Goal: Task Accomplishment & Management: Use online tool/utility

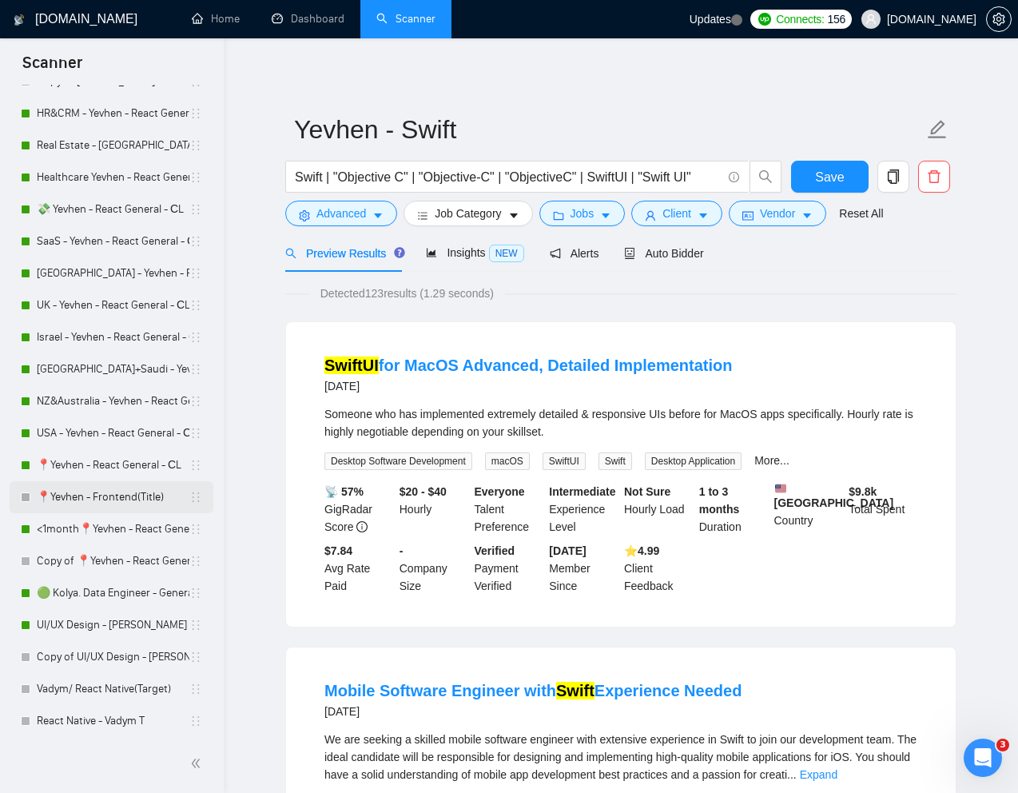
scroll to position [188, 0]
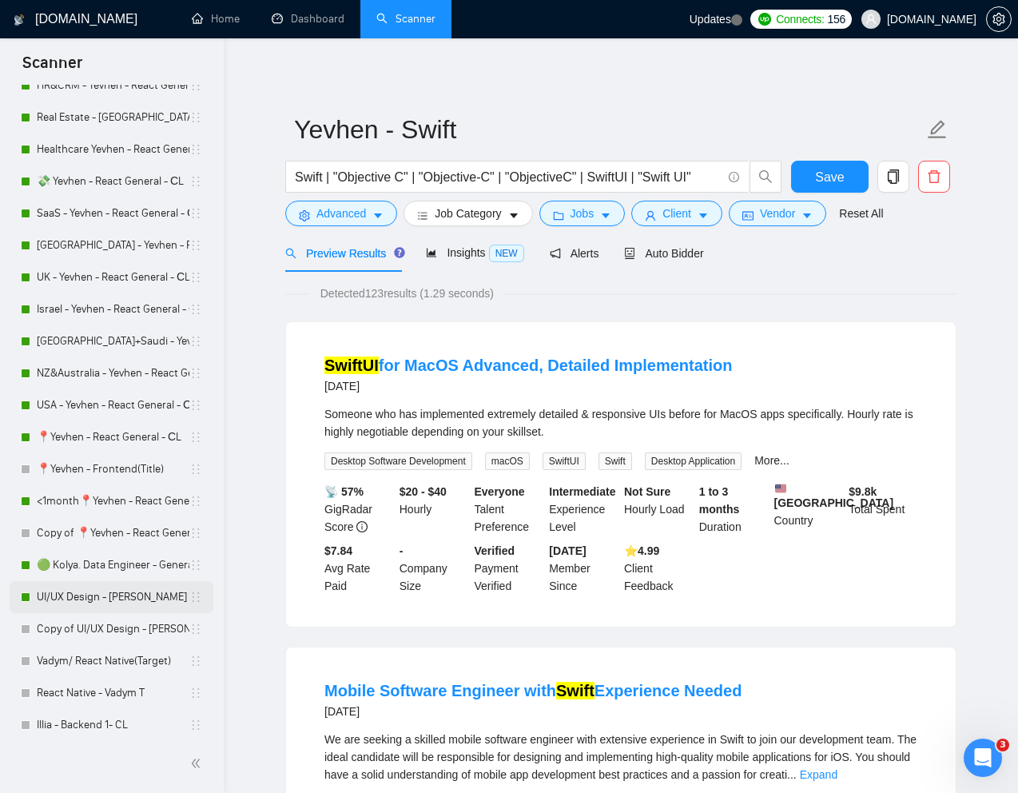
click at [71, 591] on link "UI/UX Design - [PERSON_NAME]" at bounding box center [113, 597] width 153 height 32
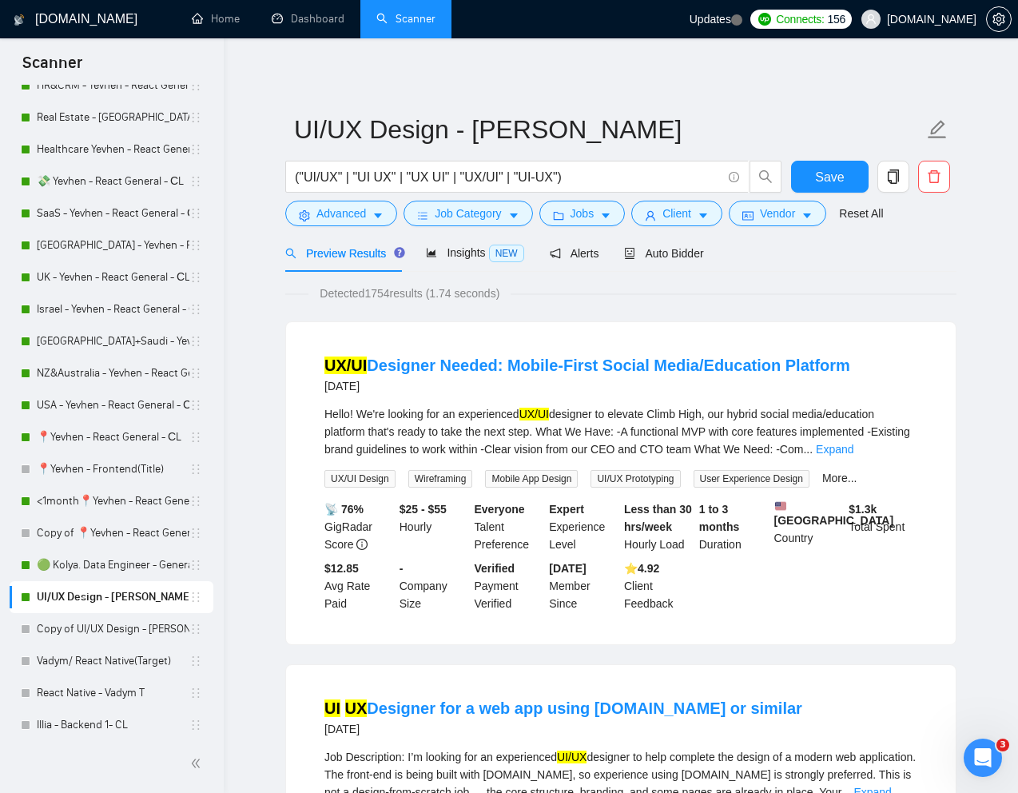
click at [586, 291] on div "Detected 1754 results (1.74 seconds)" at bounding box center [620, 294] width 671 height 18
click at [890, 265] on div "Preview Results Insights NEW Alerts Auto Bidder" at bounding box center [620, 253] width 671 height 38
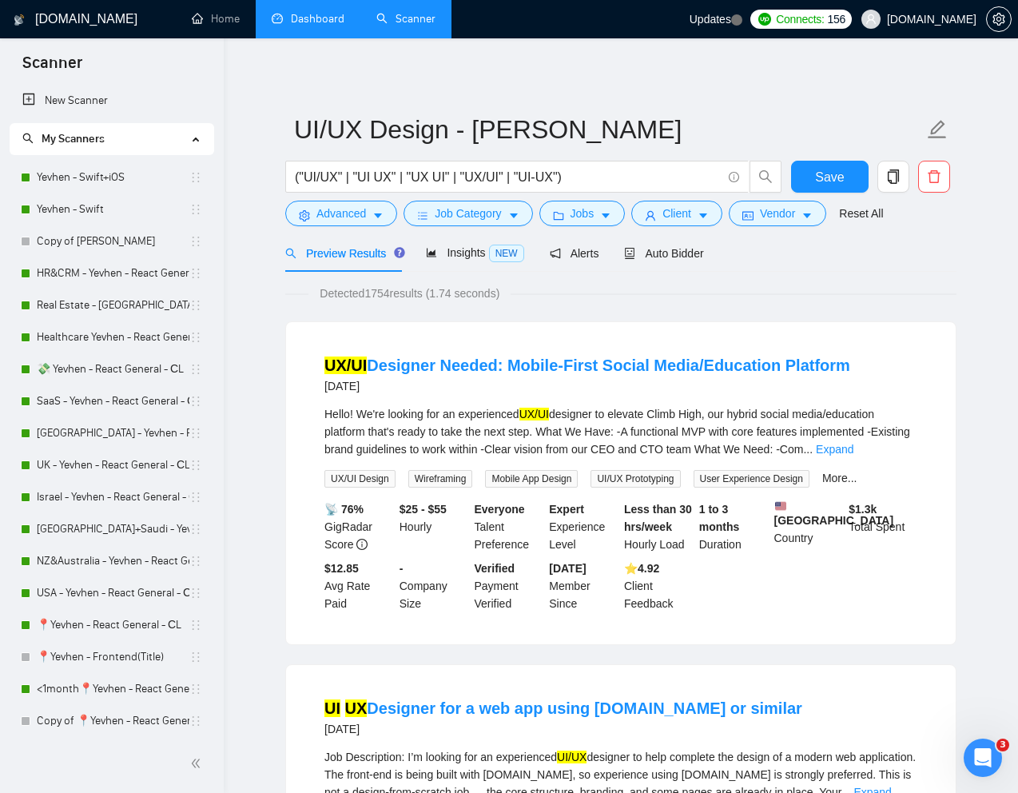
click at [313, 18] on link "Dashboard" at bounding box center [308, 19] width 73 height 14
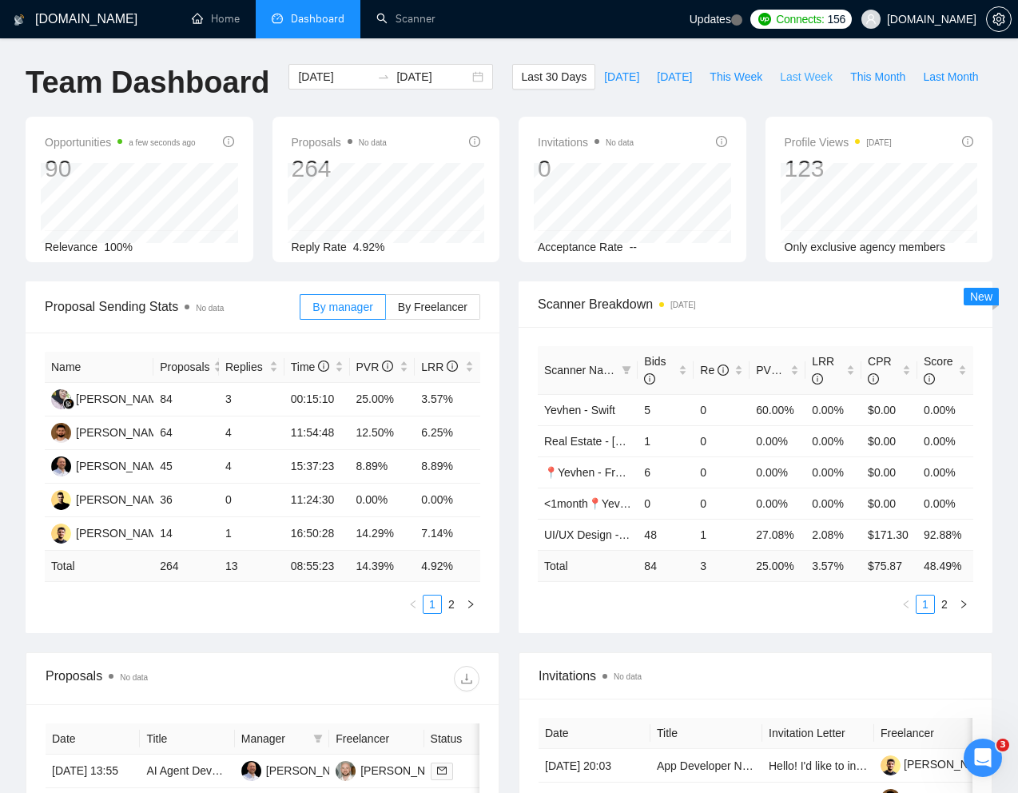
click at [780, 86] on span "Last Week" at bounding box center [806, 77] width 53 height 18
type input "2025-08-04"
type input "2025-08-10"
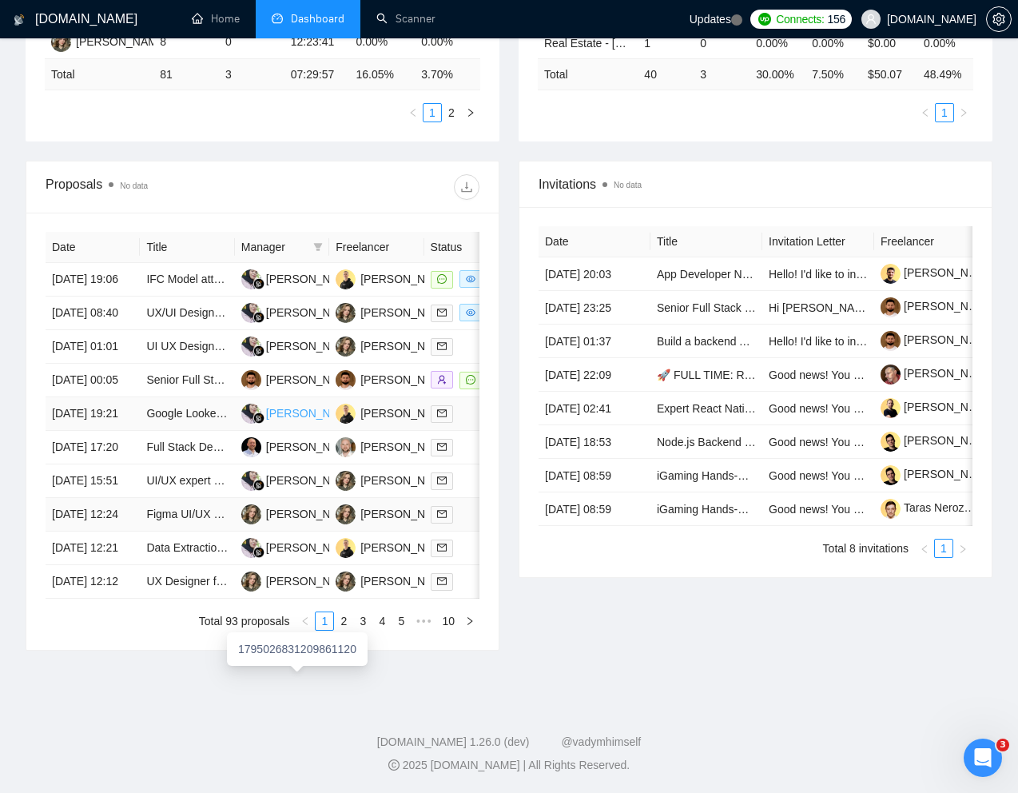
scroll to position [647, 0]
click at [347, 630] on link "2" at bounding box center [344, 621] width 18 height 18
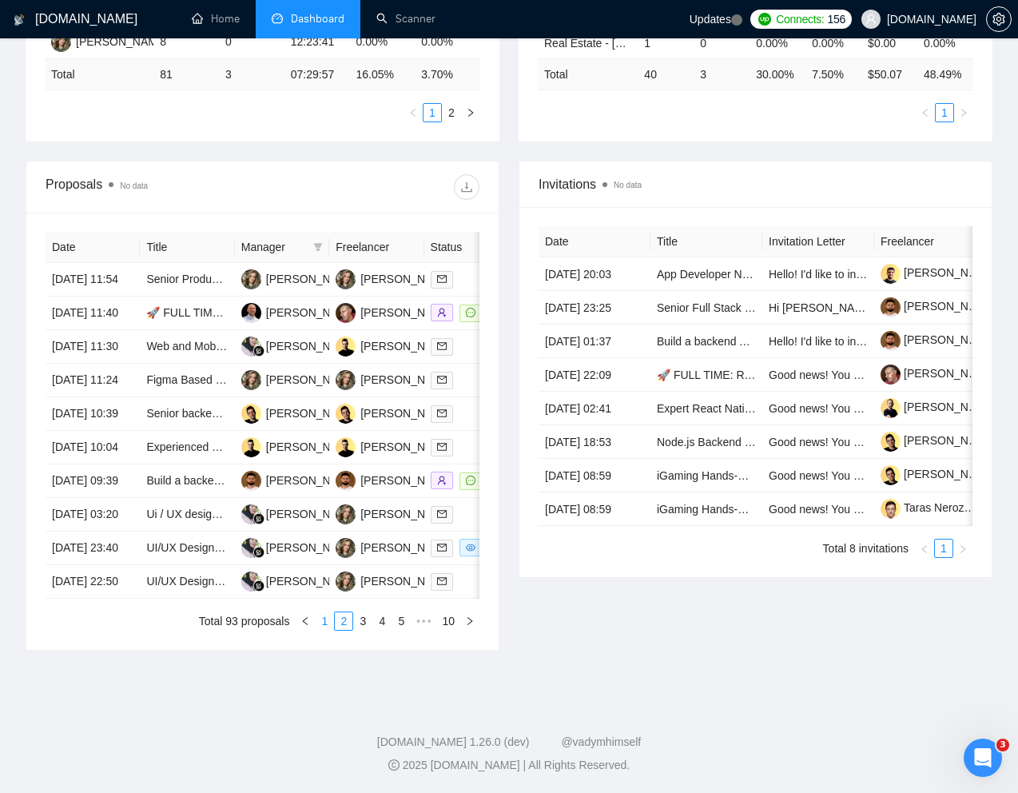
click at [321, 630] on link "1" at bounding box center [325, 621] width 18 height 18
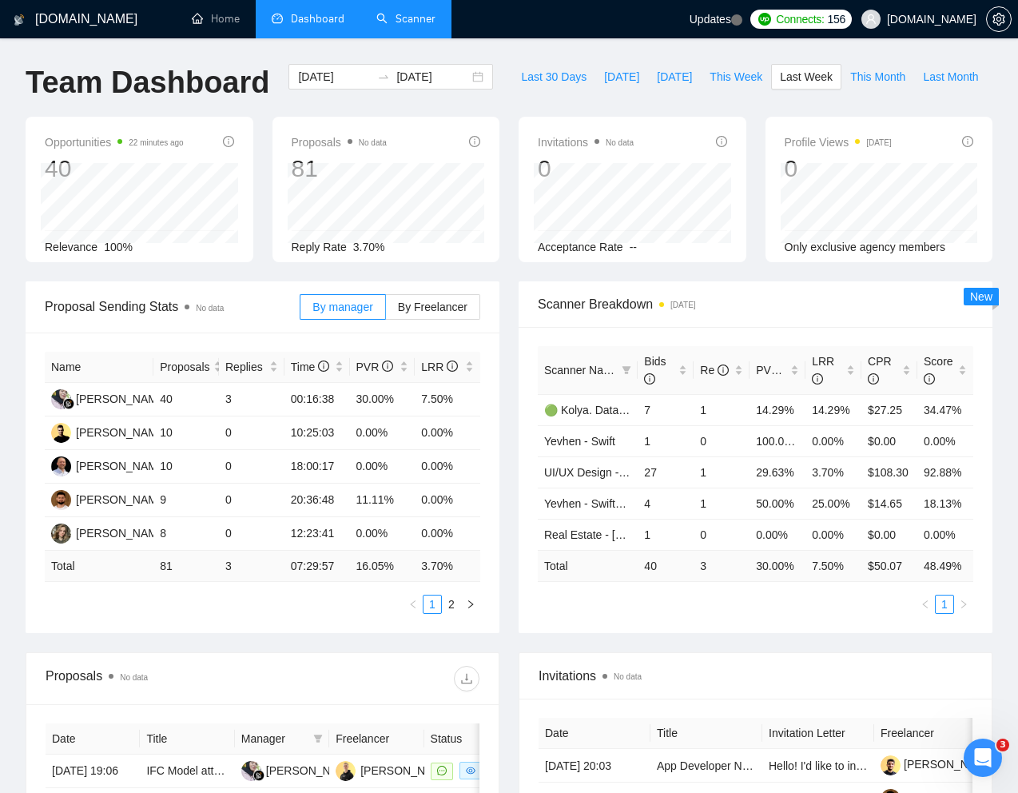
click at [410, 18] on link "Scanner" at bounding box center [405, 19] width 59 height 14
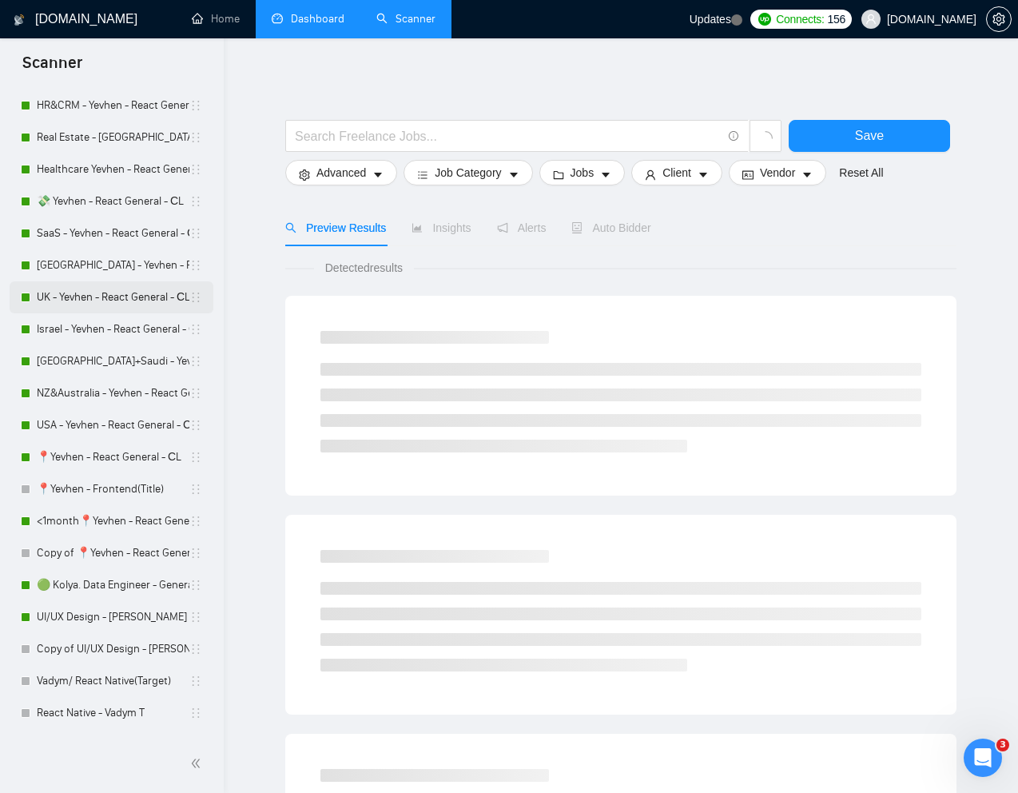
scroll to position [197, 0]
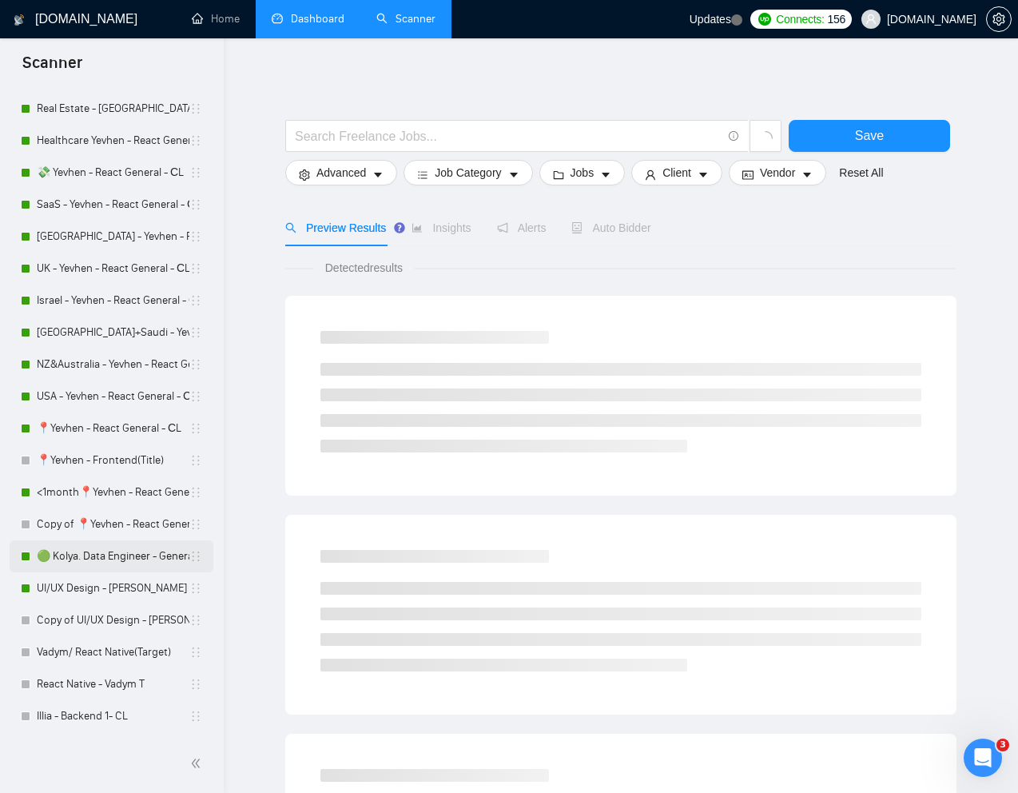
click at [80, 555] on link "🟢 Kolya. Data Engineer - General" at bounding box center [113, 556] width 153 height 32
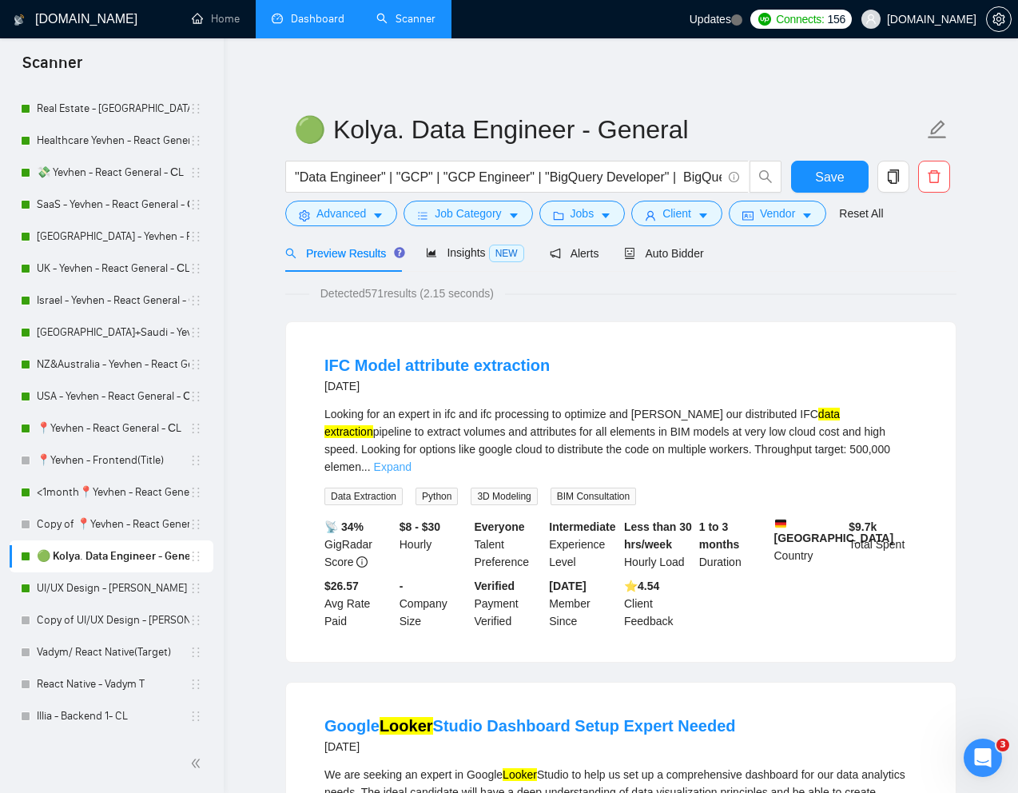
click at [412, 460] on link "Expand" at bounding box center [393, 466] width 38 height 13
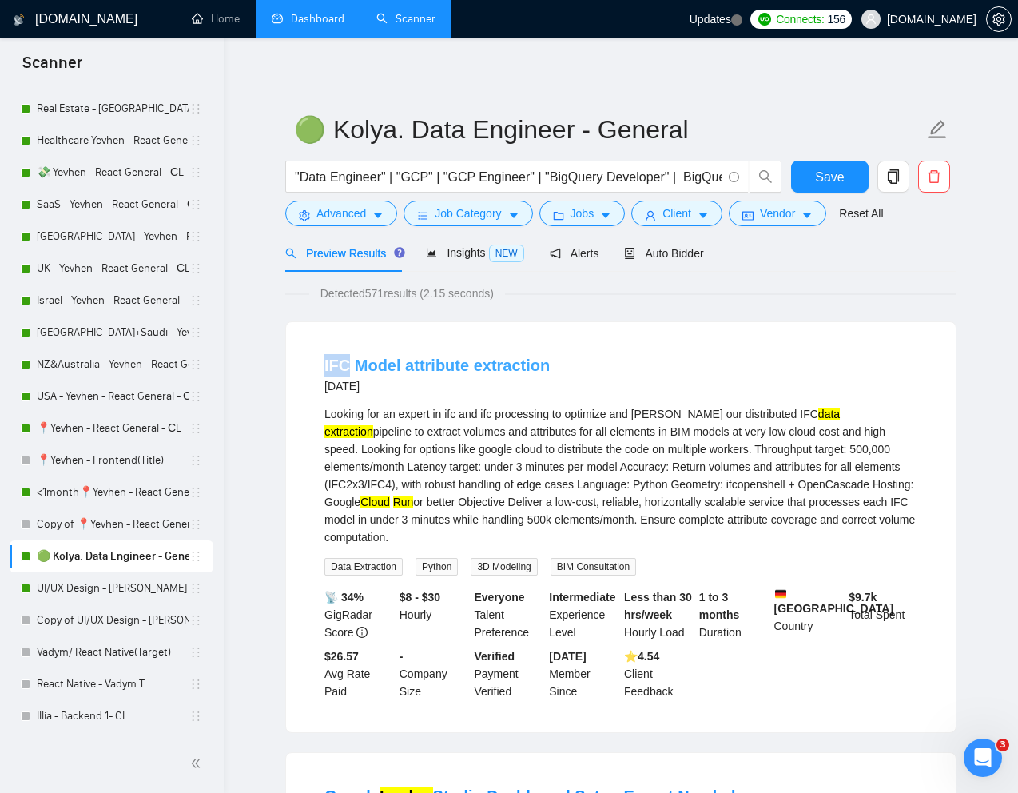
drag, startPoint x: 319, startPoint y: 366, endPoint x: 349, endPoint y: 366, distance: 30.4
click at [349, 366] on li "IFC Model attribute extraction 2 days ago Looking for an expert in ifc and ifc …" at bounding box center [620, 527] width 631 height 372
click at [592, 431] on div "Looking for an expert in ifc and ifc processing to optimize and harden our dist…" at bounding box center [621, 475] width 593 height 141
copy div "BIM"
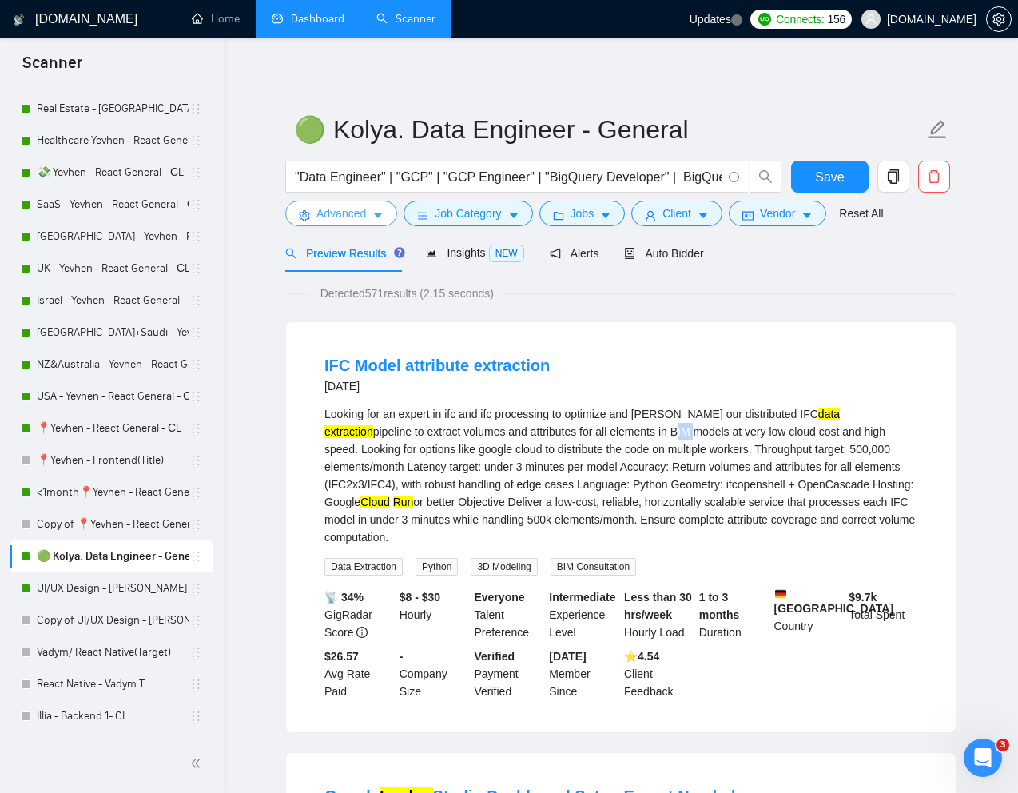
click at [337, 221] on span "Advanced" at bounding box center [342, 214] width 50 height 18
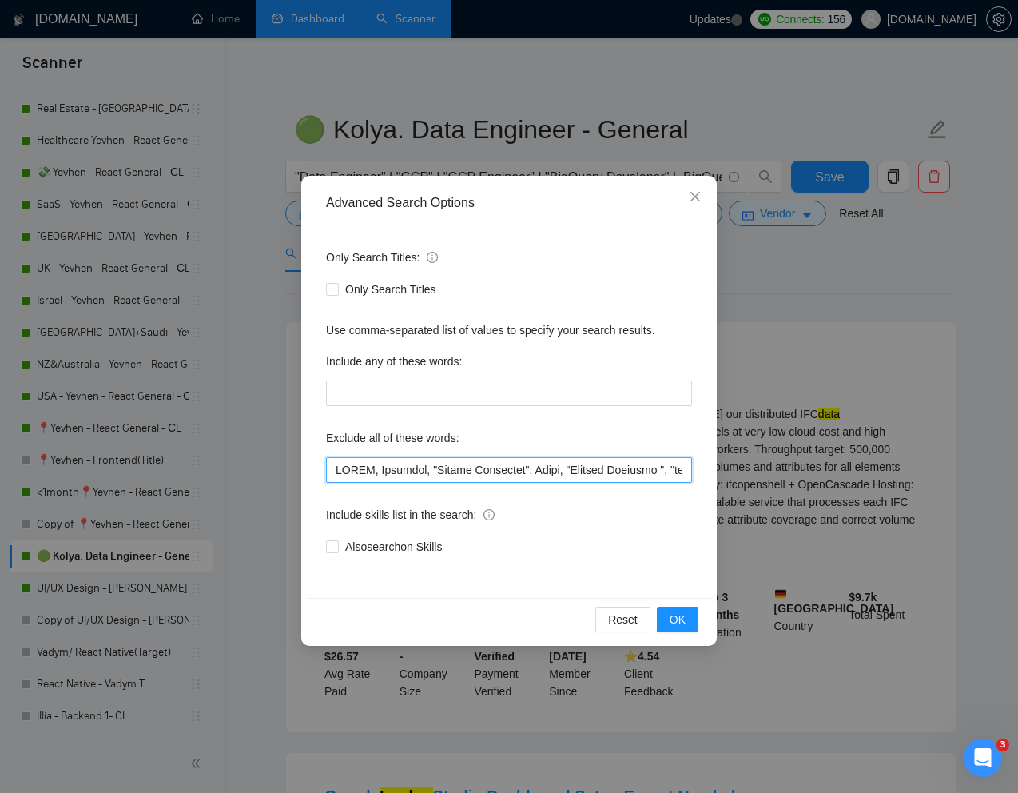
click at [337, 472] on input "text" at bounding box center [509, 470] width 366 height 26
paste input "BIM"
type input "BIM, SCORM, Metabase, "Google Admanager", Excel, "Backend Engineer ", "cost opt…"
click at [671, 621] on span "OK" at bounding box center [678, 620] width 16 height 18
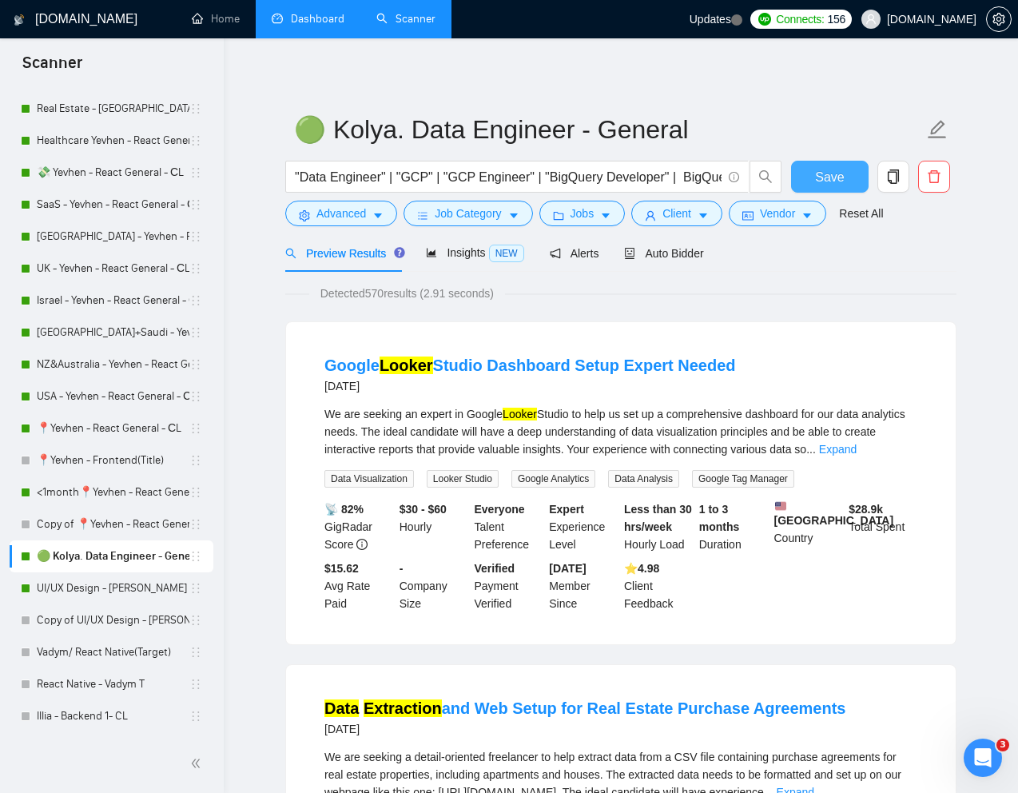
click at [843, 173] on span "Save" at bounding box center [829, 177] width 29 height 20
click at [78, 589] on link "UI/UX Design - [PERSON_NAME]" at bounding box center [113, 588] width 153 height 32
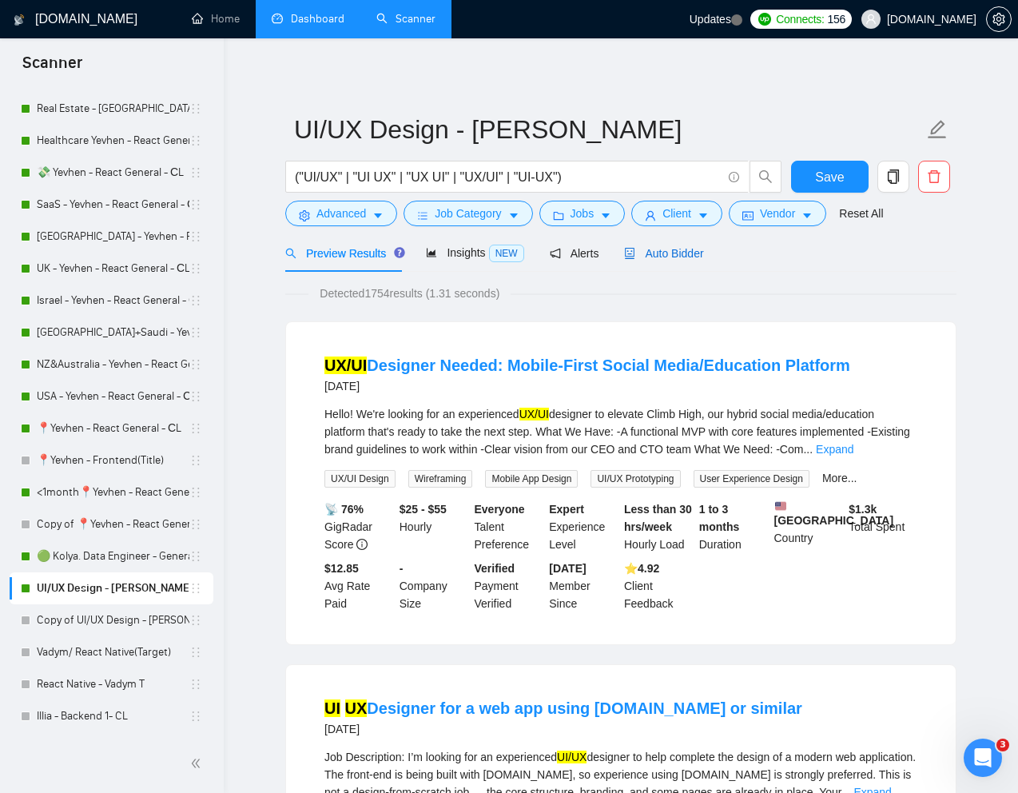
click at [677, 245] on div "Auto Bidder" at bounding box center [663, 254] width 79 height 18
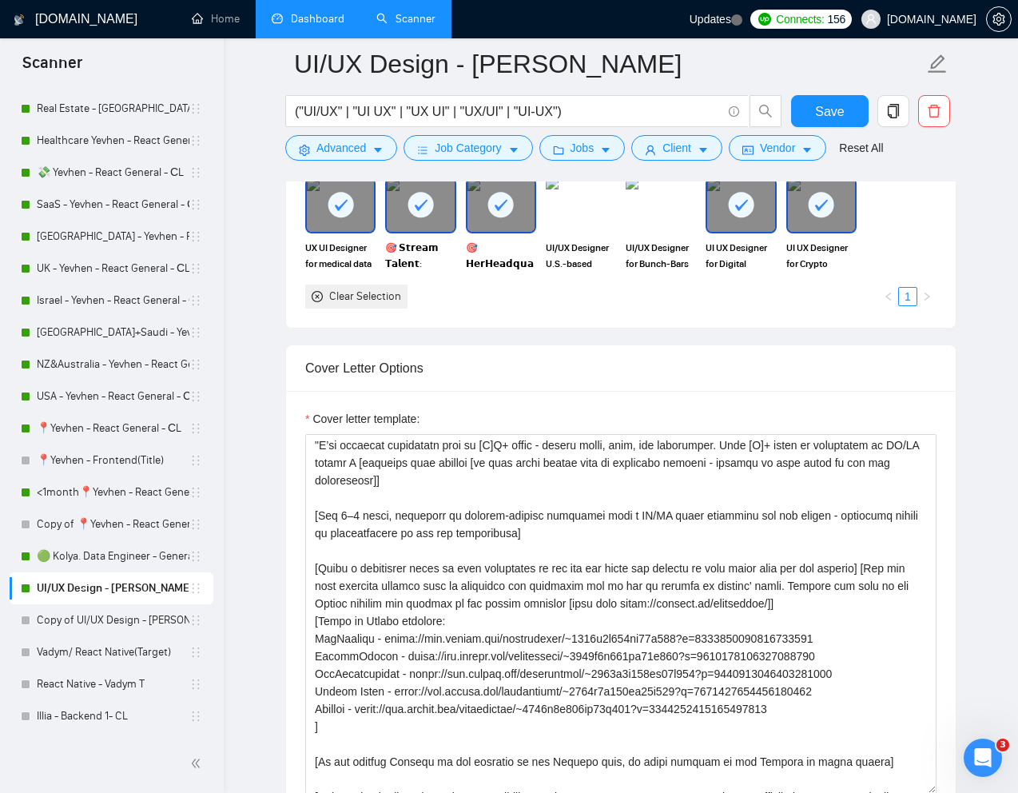
scroll to position [117, 0]
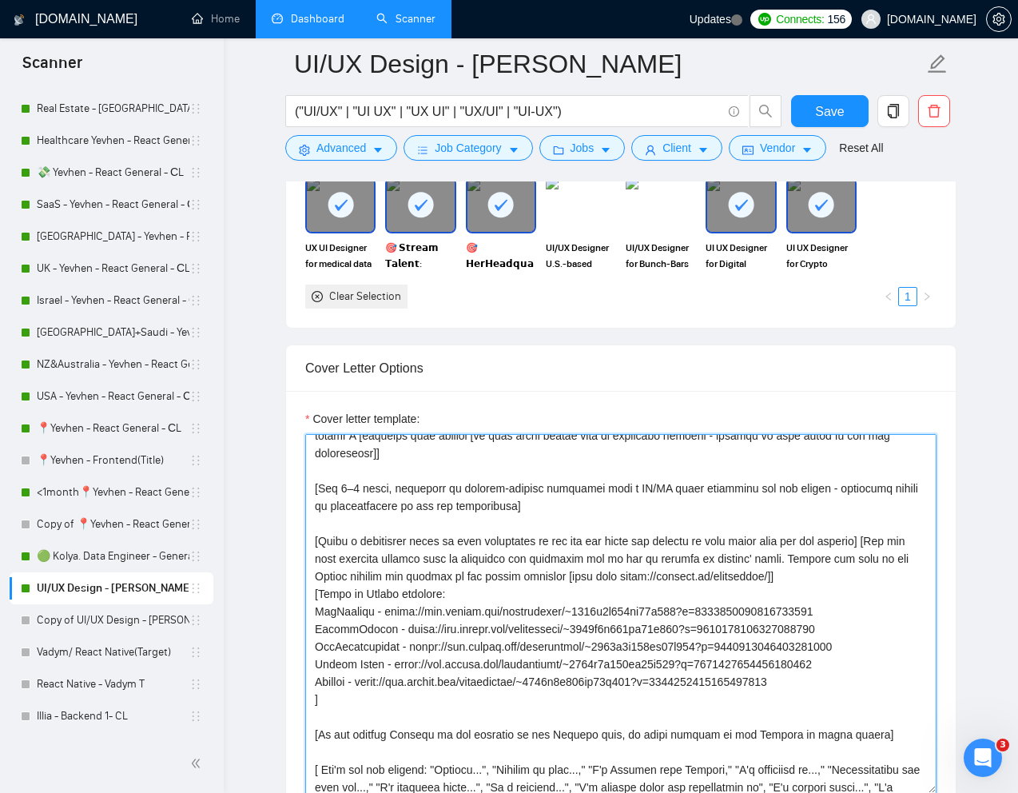
click at [604, 571] on textarea "Cover letter template:" at bounding box center [620, 614] width 631 height 360
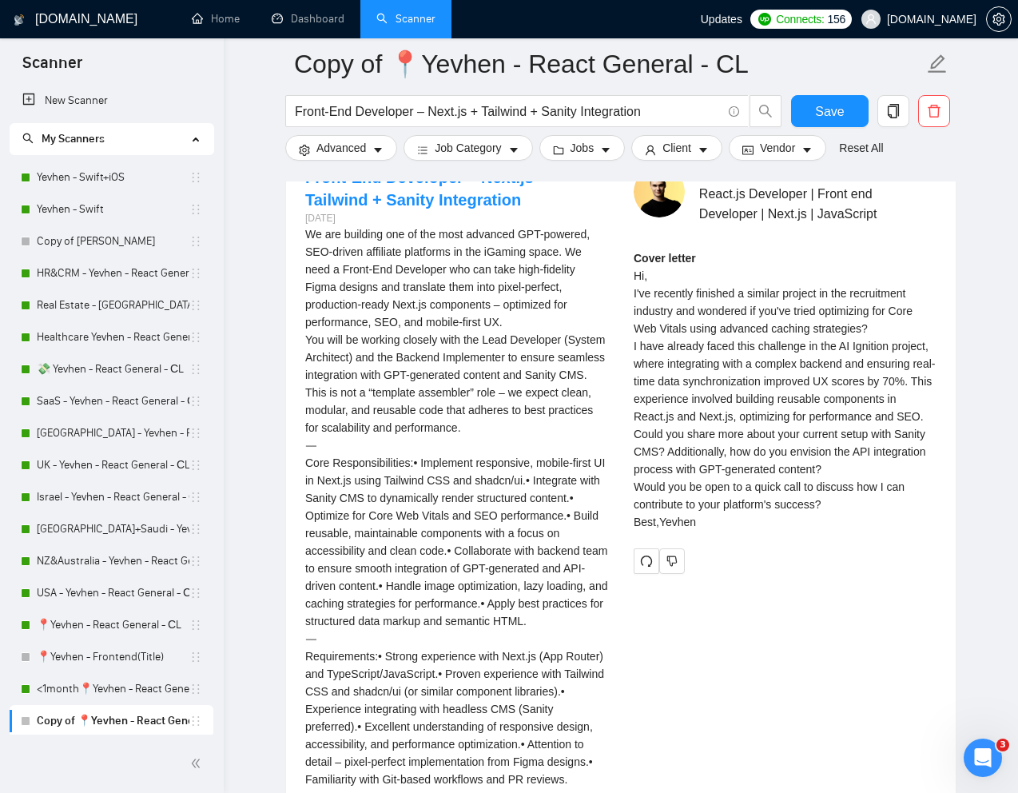
scroll to position [281, 0]
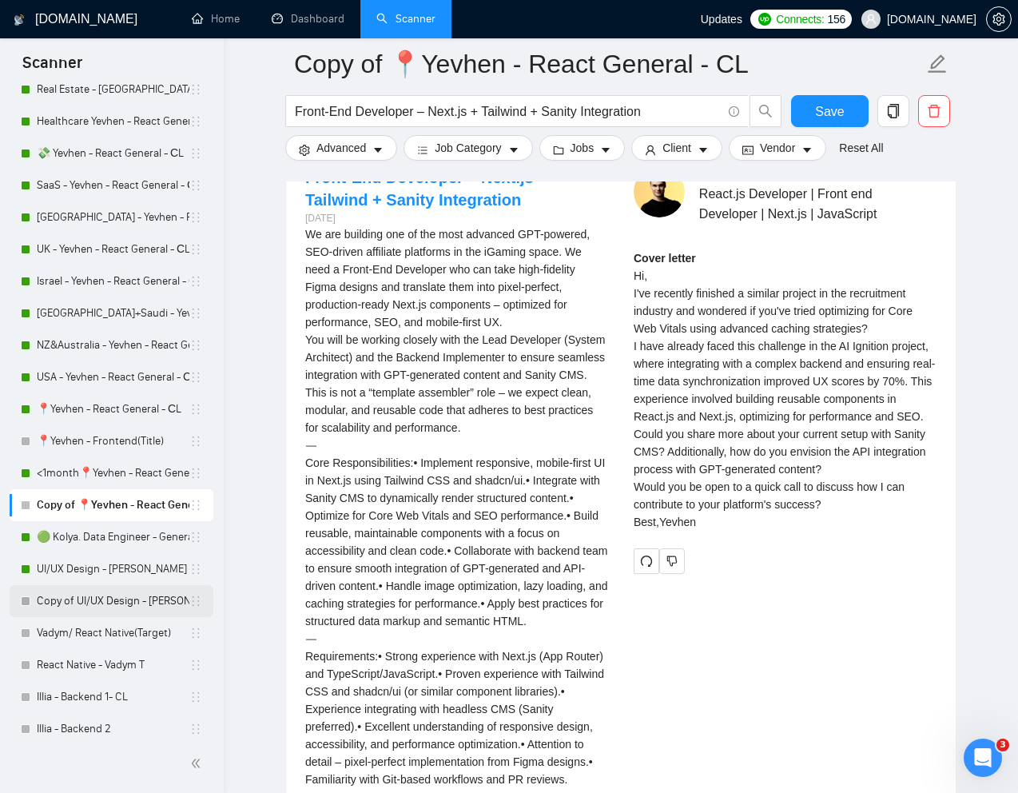
click at [80, 605] on link "Copy of UI/UX Design - [PERSON_NAME]" at bounding box center [113, 601] width 153 height 32
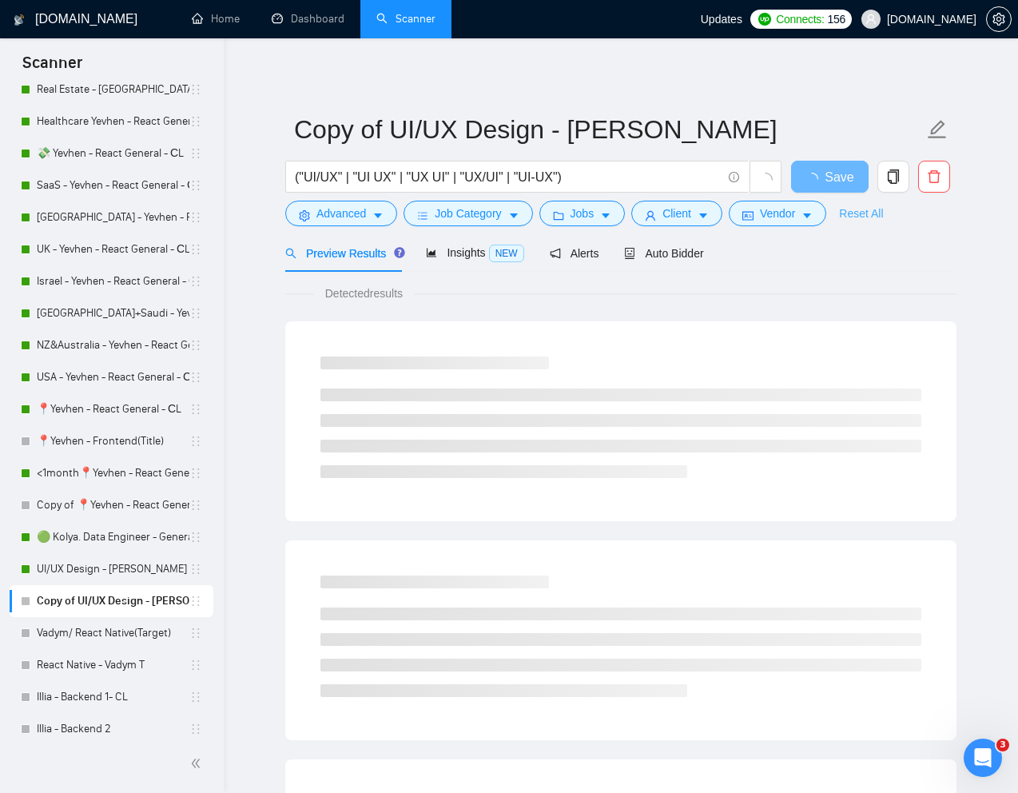
click at [868, 217] on link "Reset All" at bounding box center [861, 214] width 44 height 18
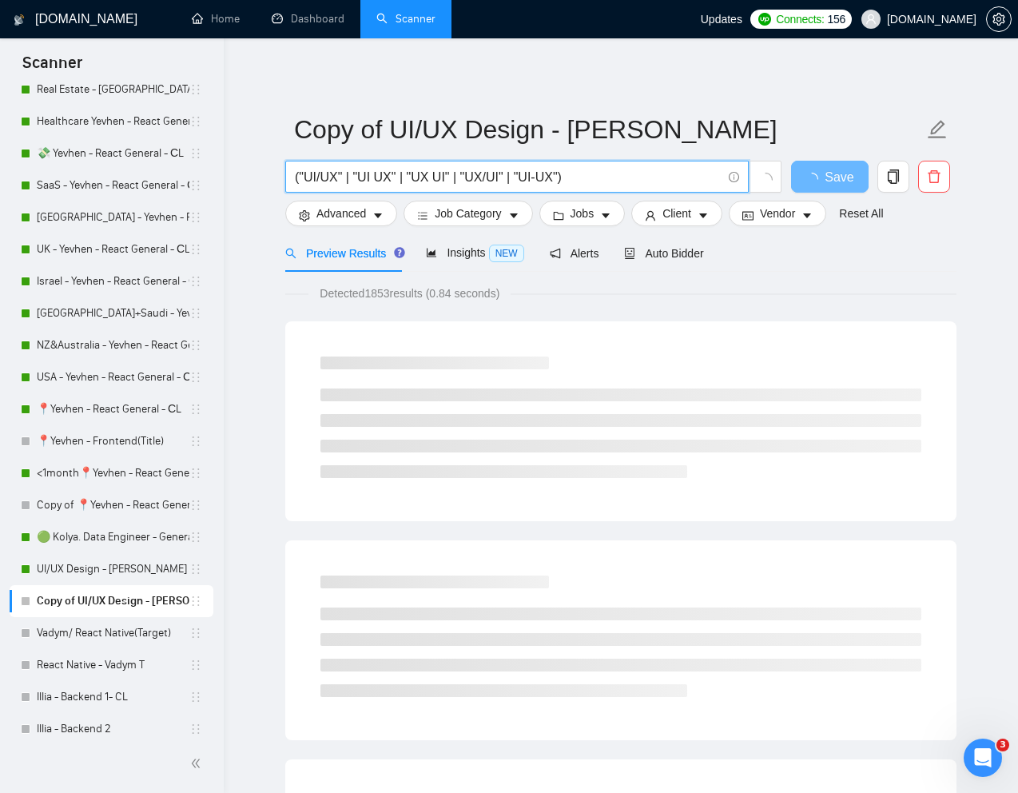
drag, startPoint x: 611, startPoint y: 183, endPoint x: 295, endPoint y: 161, distance: 316.5
click at [295, 162] on span "("UI/UX" | "UI UX" | "UX UI" | "UX/UI" | "UI-UX")" at bounding box center [517, 177] width 464 height 32
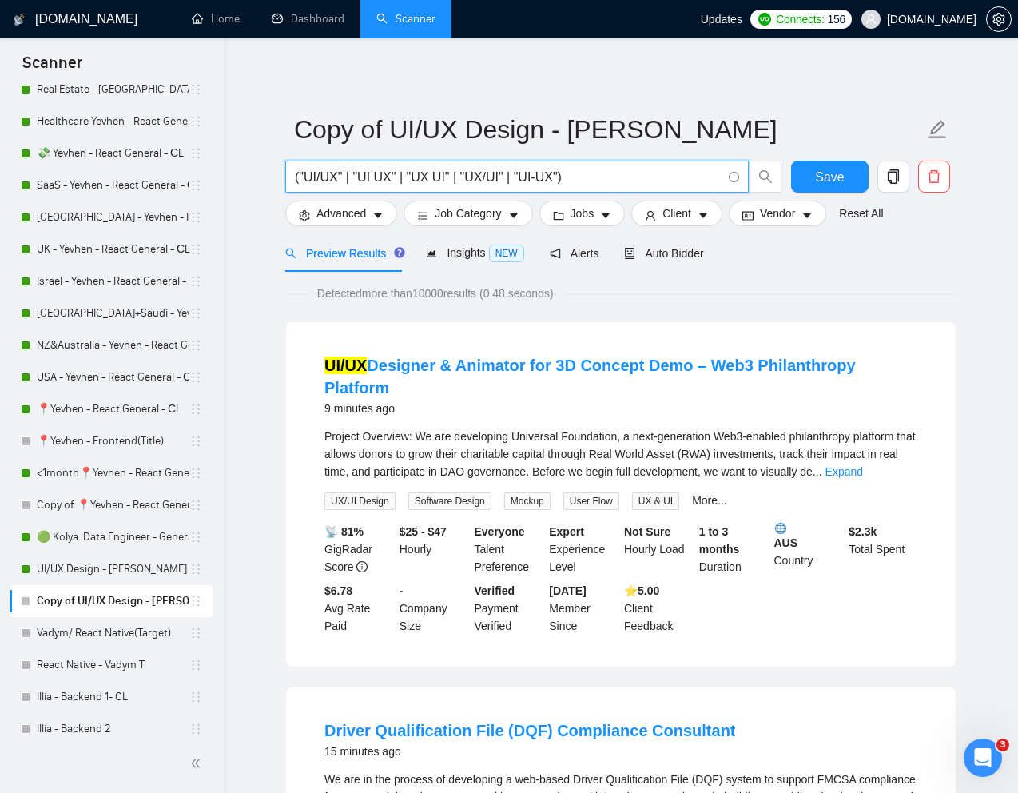
paste input "Elite UI/UX Designer for Luxury Gen Z iOS Fintech App"
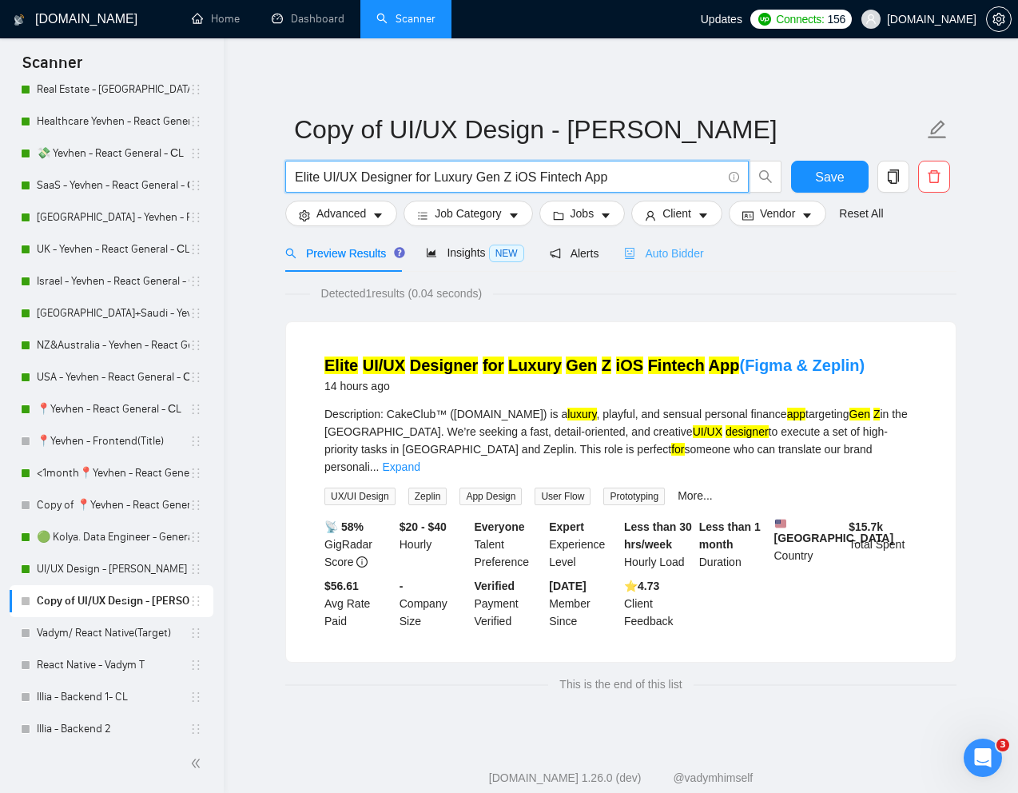
type input "Elite UI/UX Designer for Luxury Gen Z iOS Fintech App"
click at [687, 252] on span "Auto Bidder" at bounding box center [663, 253] width 79 height 13
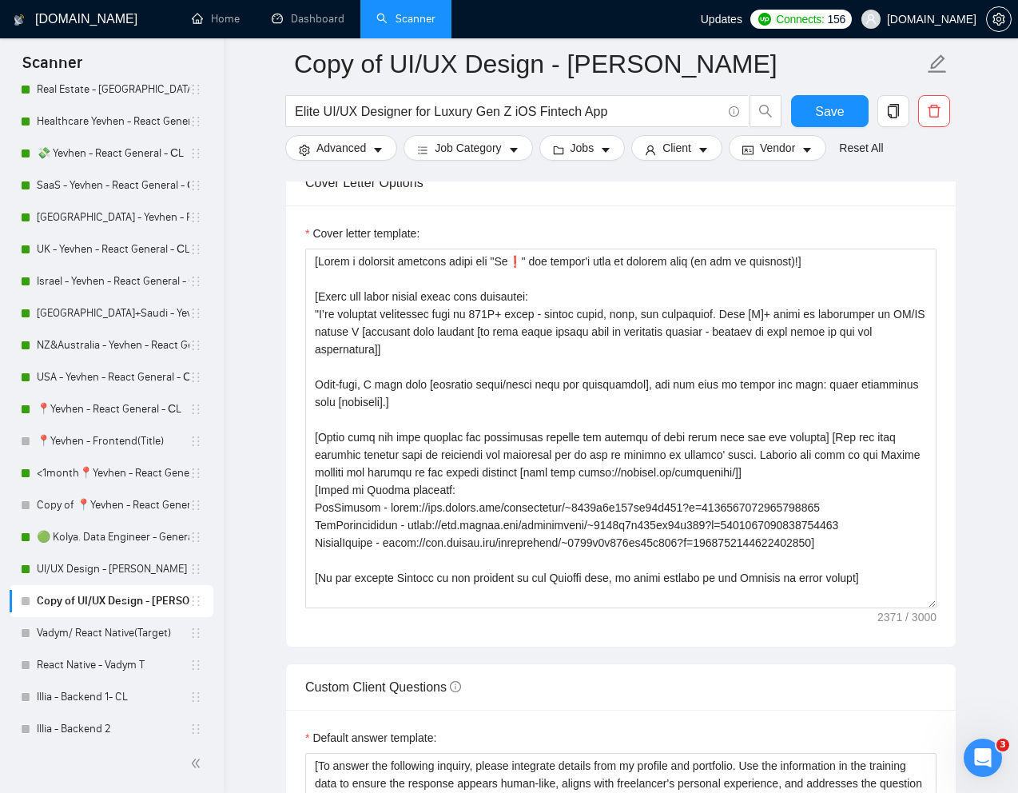
scroll to position [1805, 0]
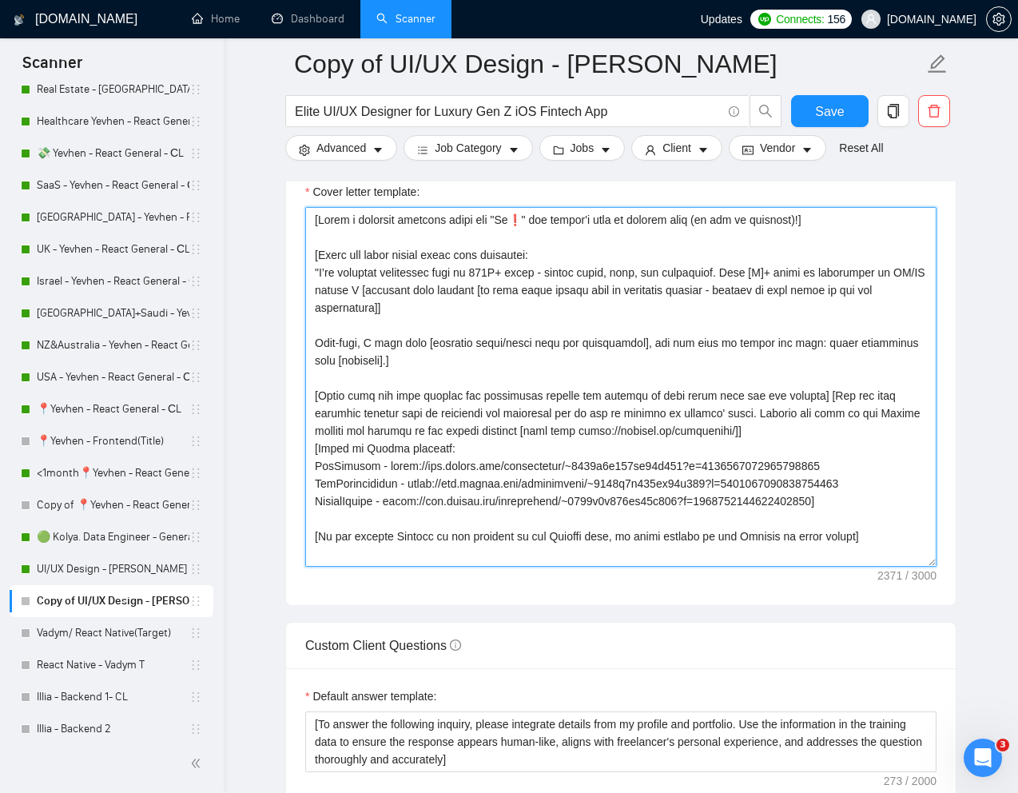
click at [524, 437] on textarea "Cover letter template:" at bounding box center [620, 387] width 631 height 360
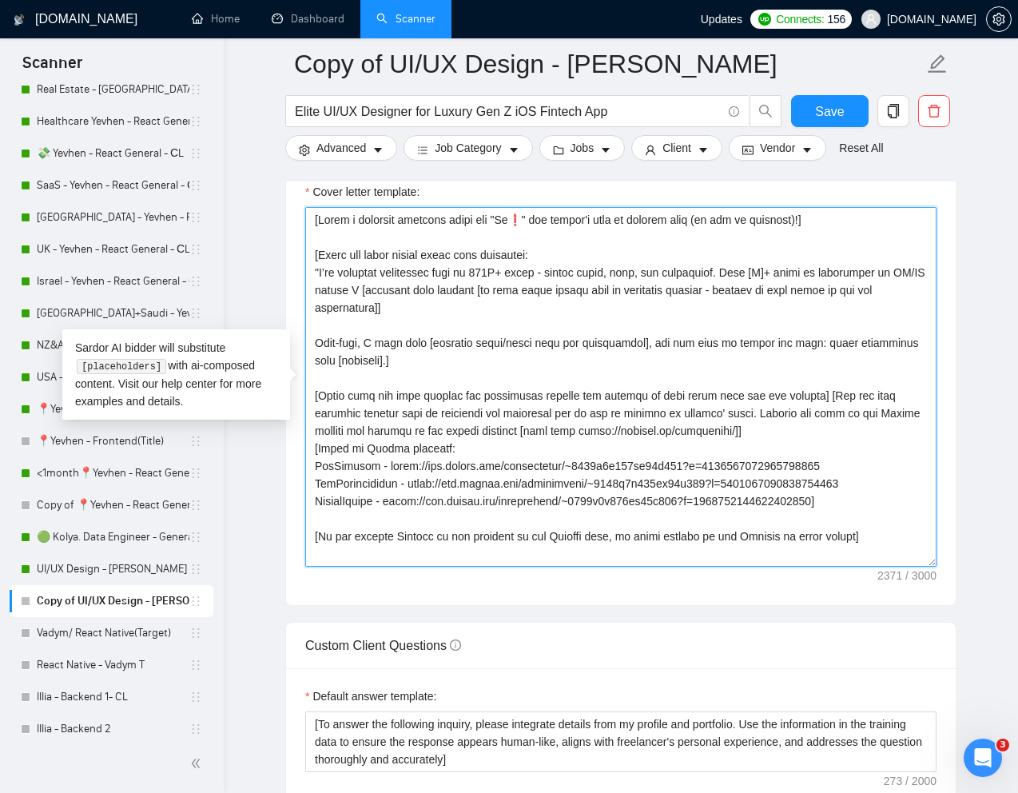
paste textarea "Lorem ips do sita cons - adip e seddo eiu] [Tempo inc utlab etdolo magna aliq e…"
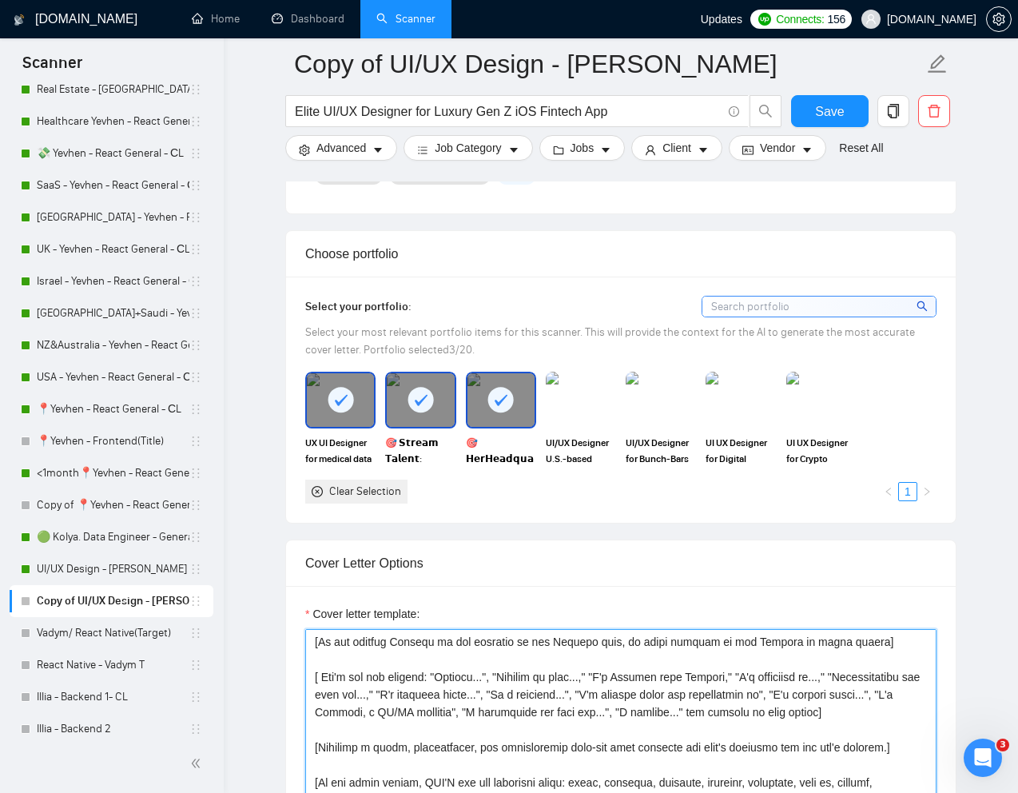
scroll to position [1353, 0]
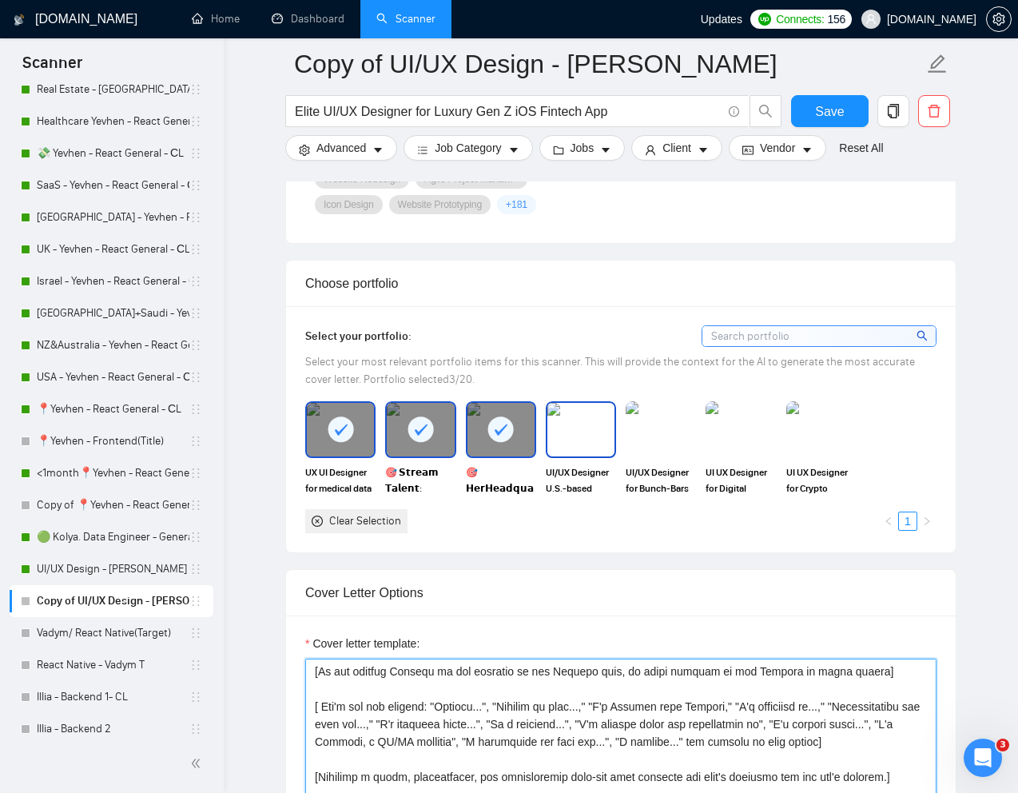
type textarea "[Lorem i dolorsit ametcons adipi eli "Se❗" doe tempor'i utla et dolorem aliq (e…"
click at [564, 420] on img at bounding box center [581, 429] width 67 height 53
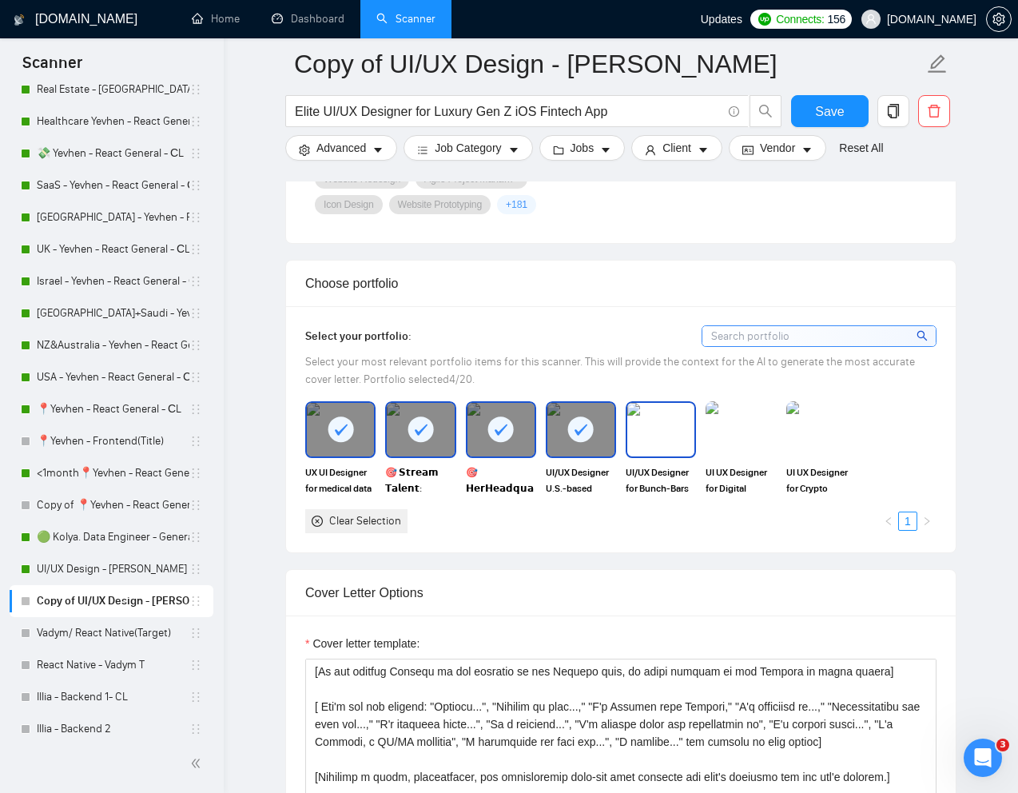
click at [640, 437] on img at bounding box center [660, 429] width 67 height 53
click at [711, 437] on img at bounding box center [741, 429] width 70 height 56
click at [785, 437] on div "UI UX Designer for Crypto Platform Solana Tools | UX/UI Designer" at bounding box center [822, 448] width 80 height 94
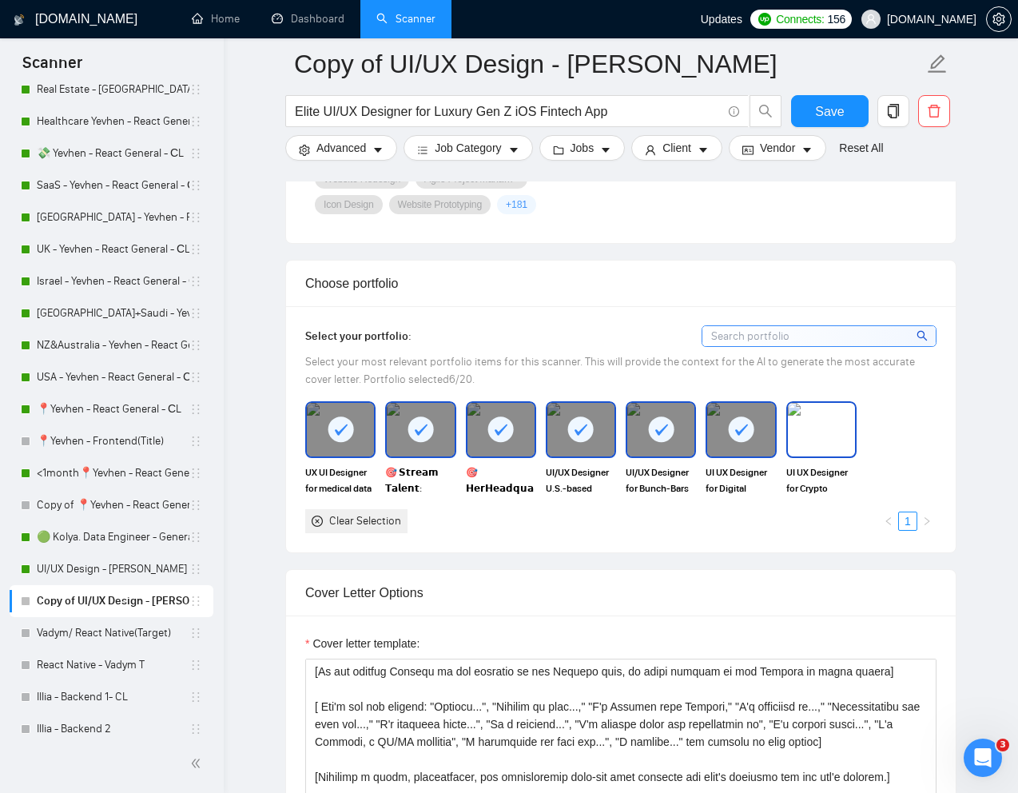
click at [792, 437] on img at bounding box center [821, 429] width 67 height 53
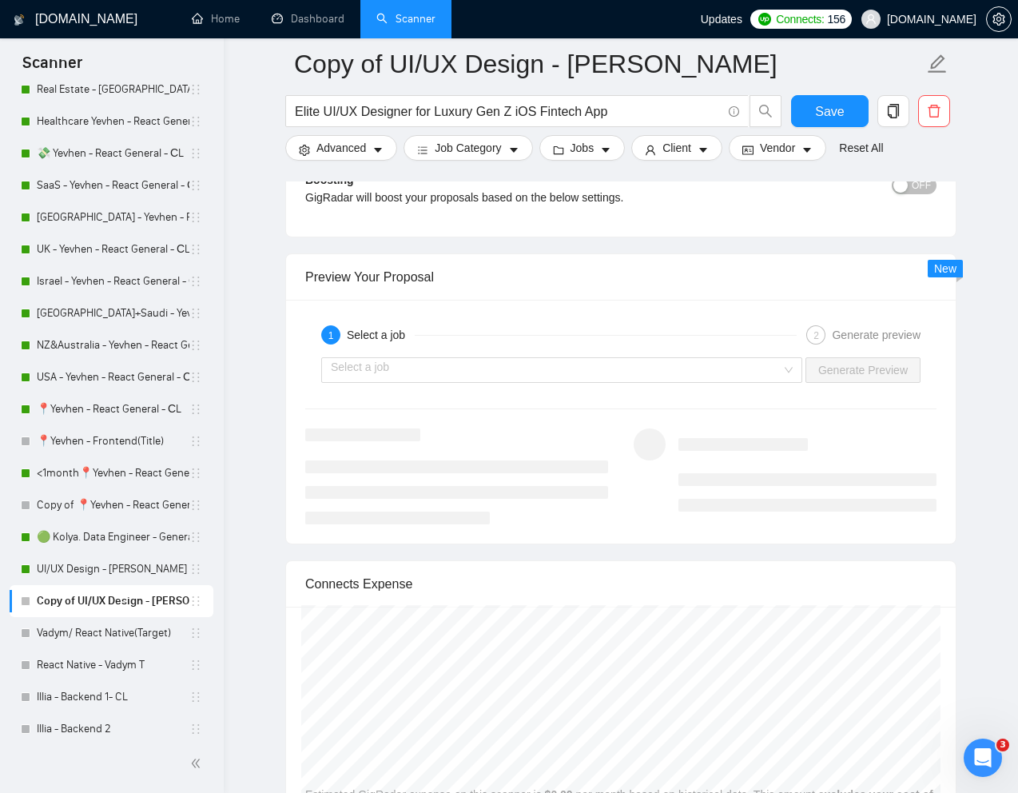
scroll to position [2980, 0]
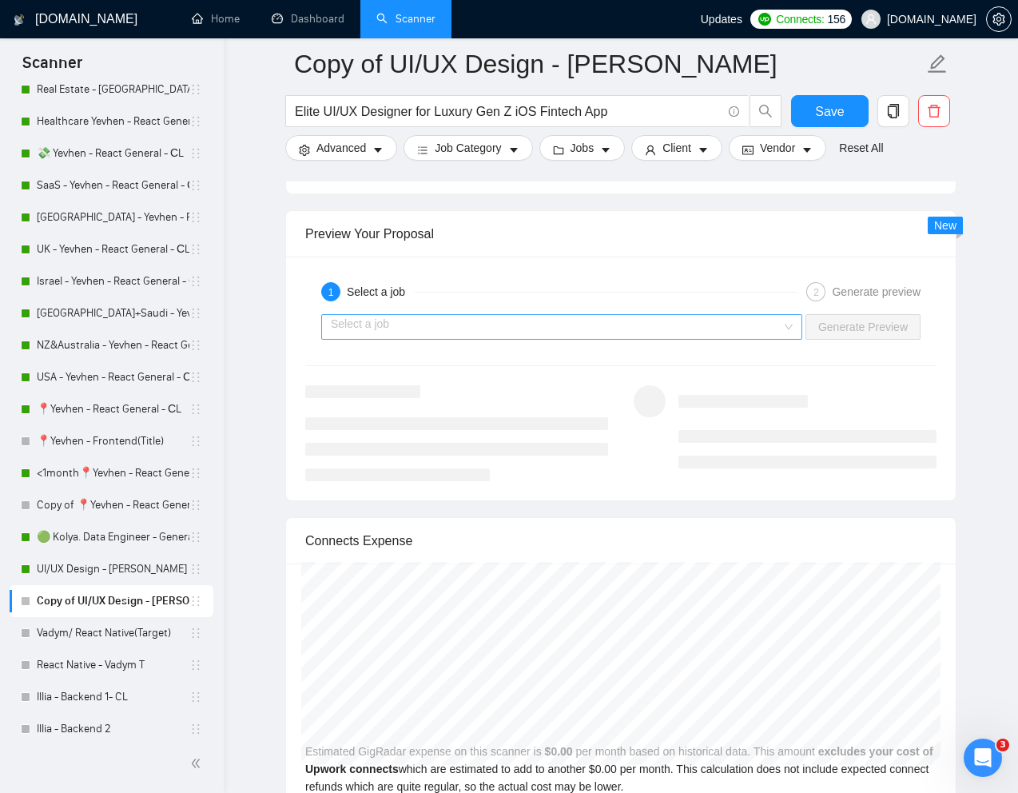
click at [677, 330] on input "search" at bounding box center [556, 327] width 451 height 24
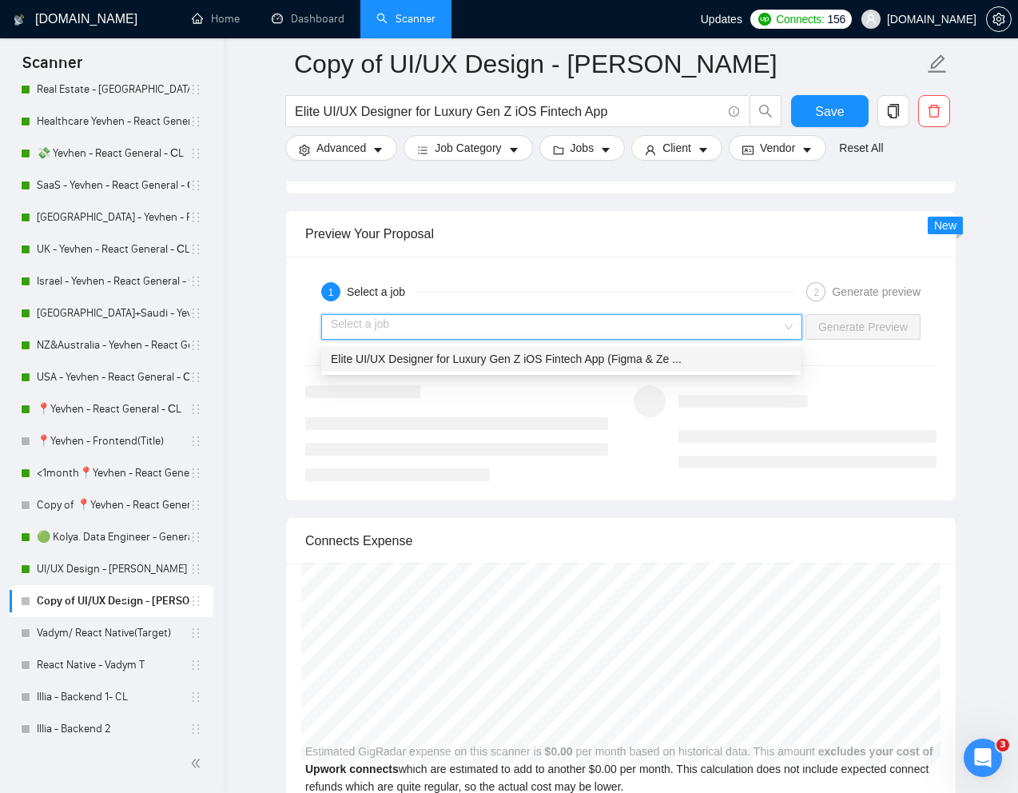
click at [564, 357] on span "Elite UI/UX Designer for Luxury Gen Z iOS Fintech App (Figma & Ze ..." at bounding box center [506, 359] width 351 height 13
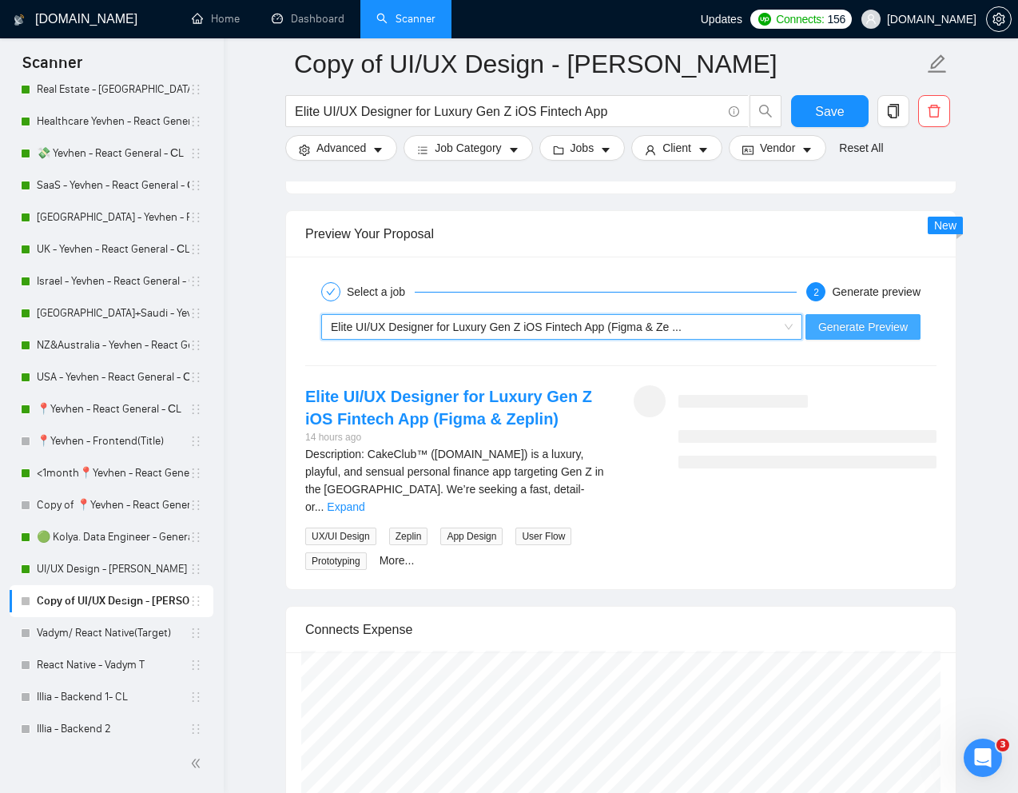
click at [892, 333] on span "Generate Preview" at bounding box center [864, 327] width 90 height 18
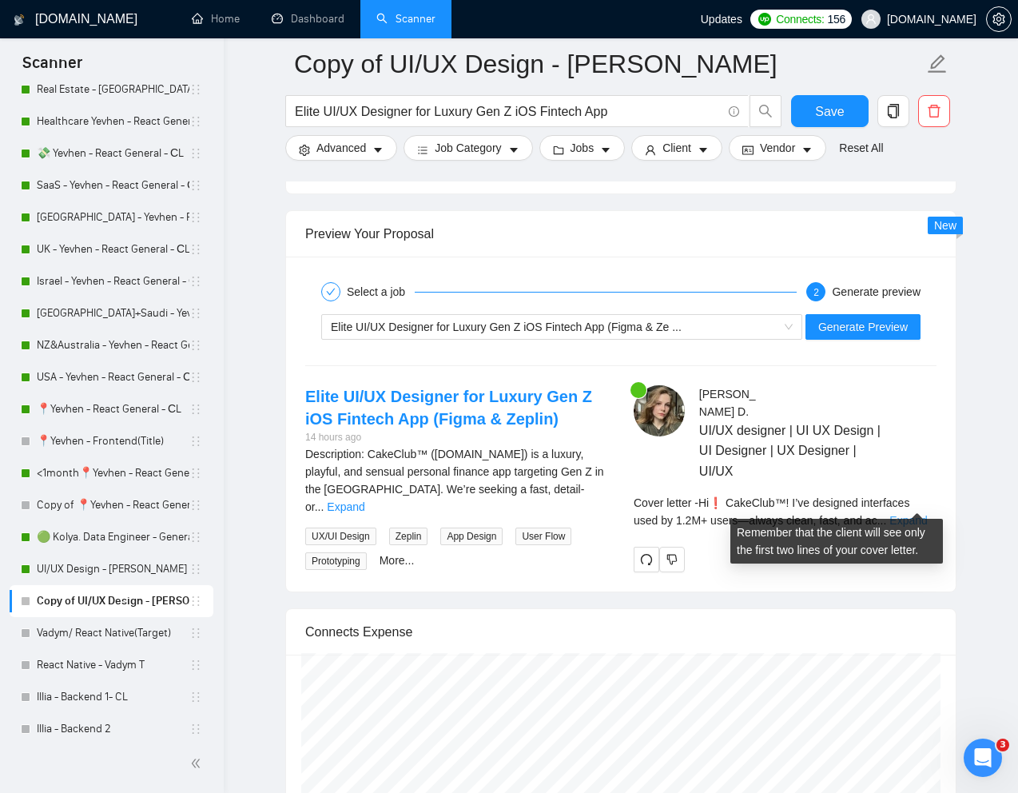
click at [919, 514] on link "Expand" at bounding box center [909, 520] width 38 height 13
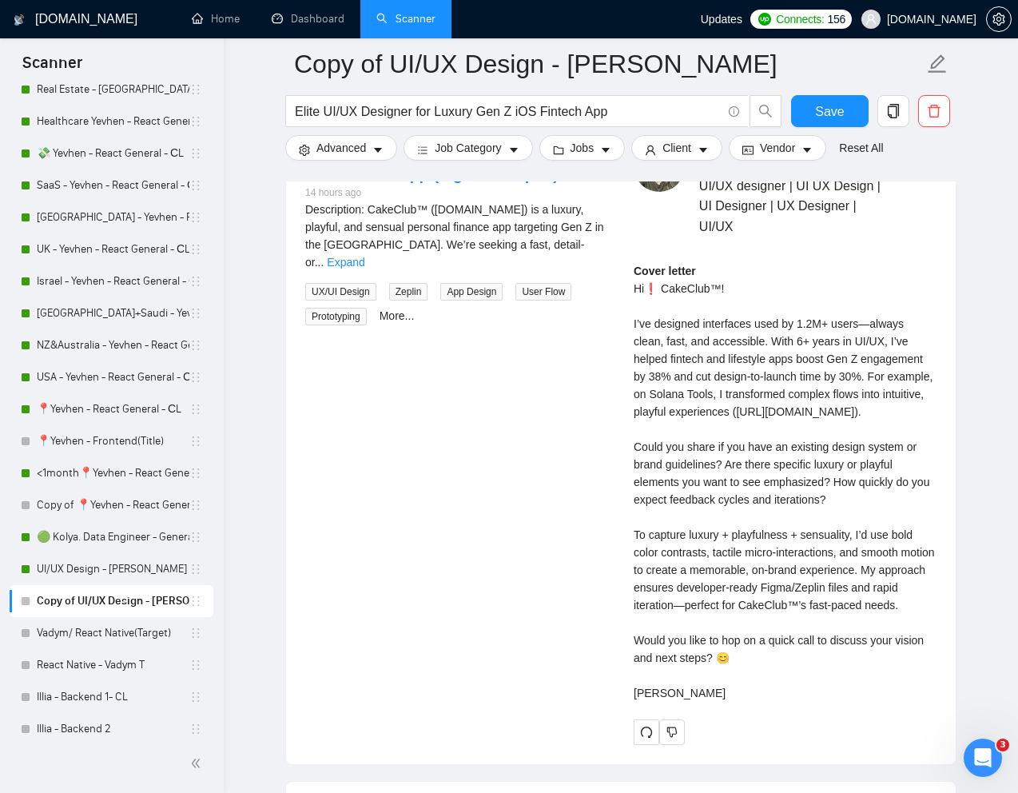
scroll to position [3034, 0]
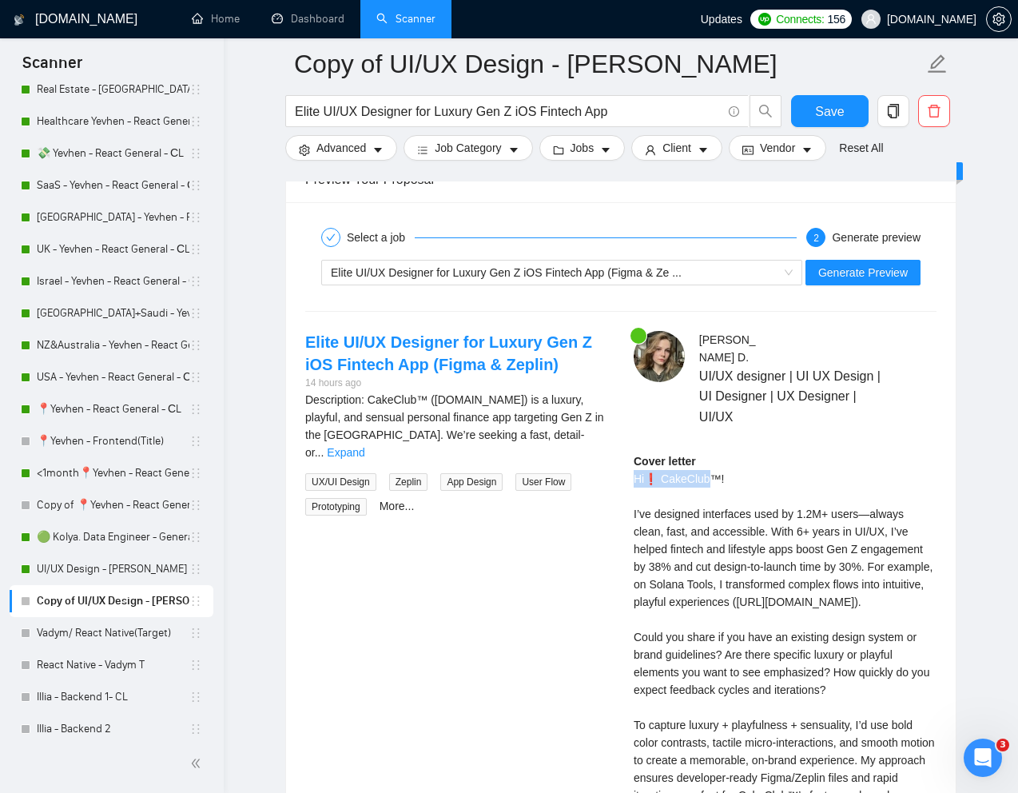
drag, startPoint x: 711, startPoint y: 459, endPoint x: 635, endPoint y: 458, distance: 76.7
click at [635, 458] on div "Cover letter Hi❗ CakeClub™! I’ve designed interfaces used by 1.2M+ users—always…" at bounding box center [785, 672] width 303 height 440
click at [746, 553] on div "Cover letter Hi❗ CakeClub™! I’ve designed interfaces used by 1.2M+ users—always…" at bounding box center [785, 672] width 303 height 440
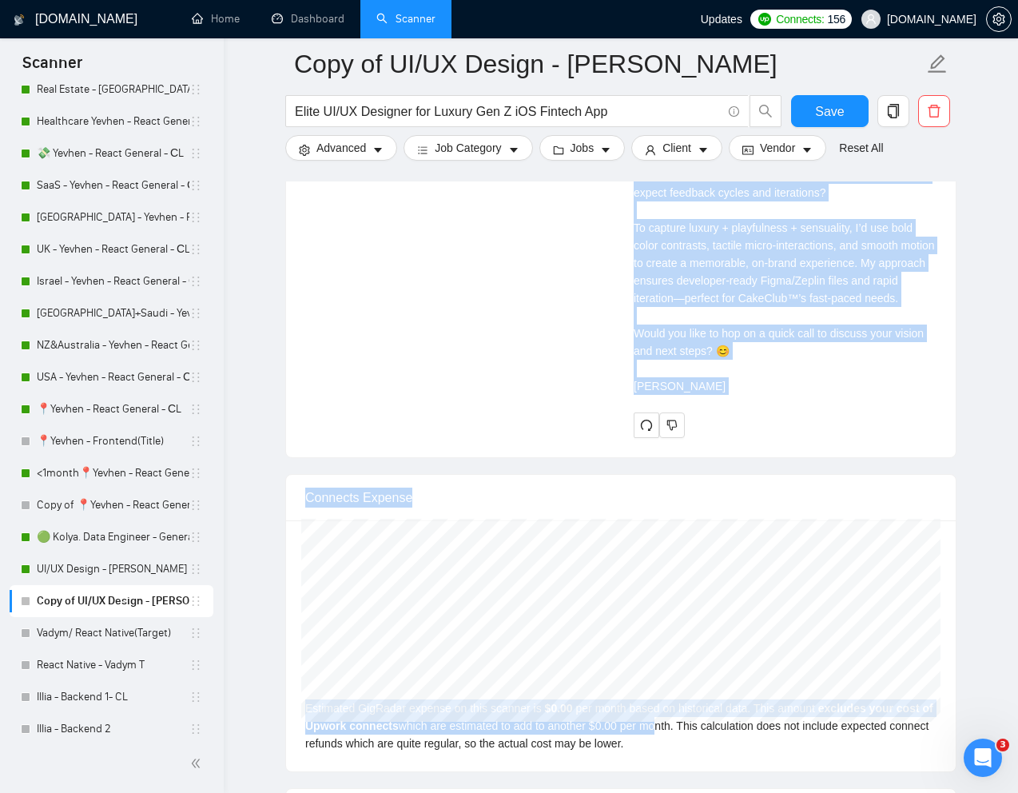
scroll to position [3540, 0]
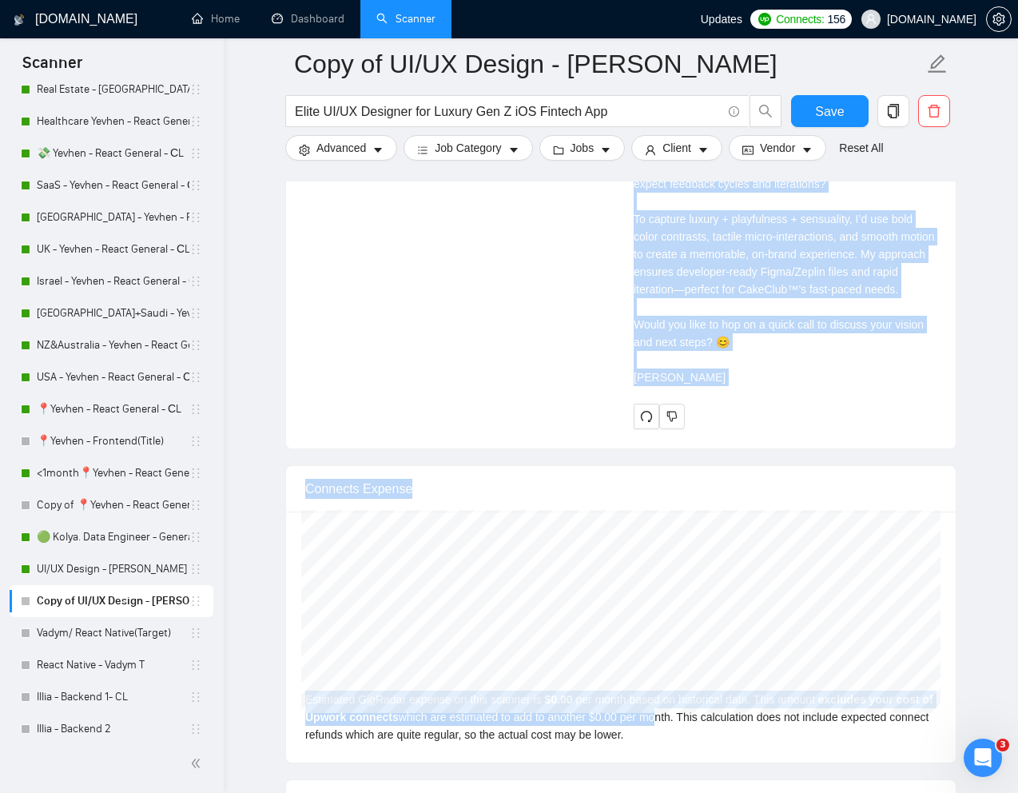
drag, startPoint x: 632, startPoint y: 459, endPoint x: 703, endPoint y: 443, distance: 72.1
click at [703, 428] on div "[PERSON_NAME] UI/UX designer | UI UX Design | UI Designer | UX Designer | UI/UX…" at bounding box center [785, 127] width 329 height 604
copy div "Hi❗ CakeClub™! I’ve designed interfaces used by 1.2M+ users—always clean, fast,…"
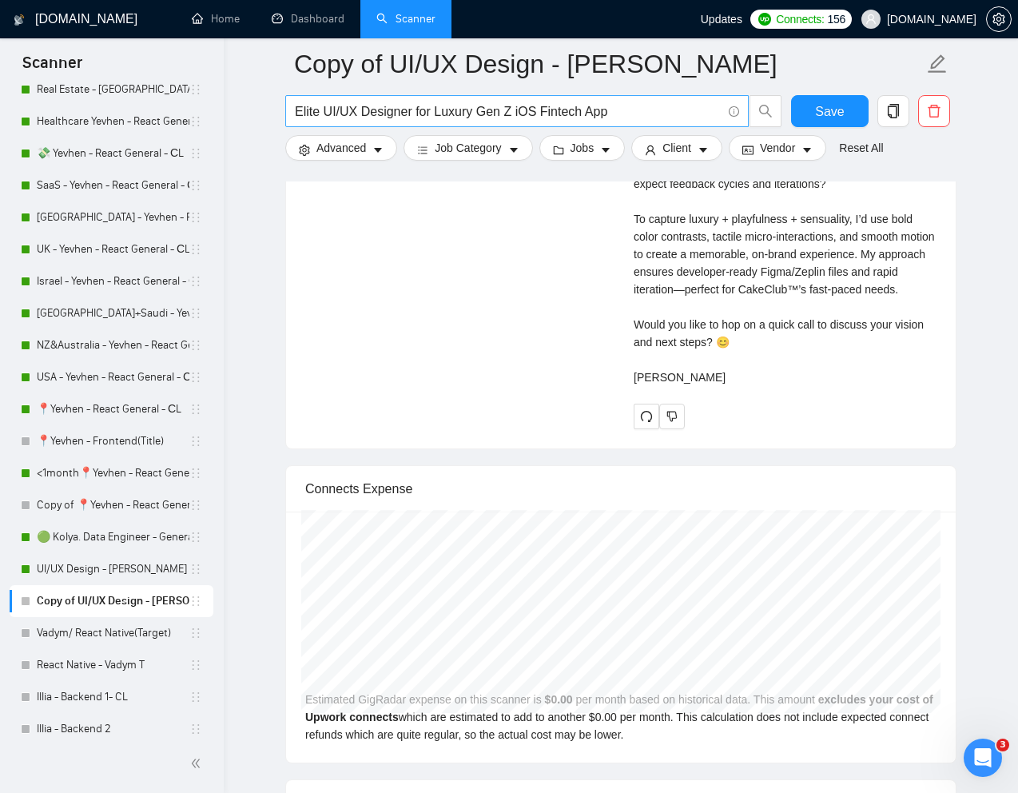
click at [448, 109] on input "Elite UI/UX Designer for Luxury Gen Z iOS Fintech App" at bounding box center [508, 112] width 427 height 20
paste input "Top UI Designer for AI Product"
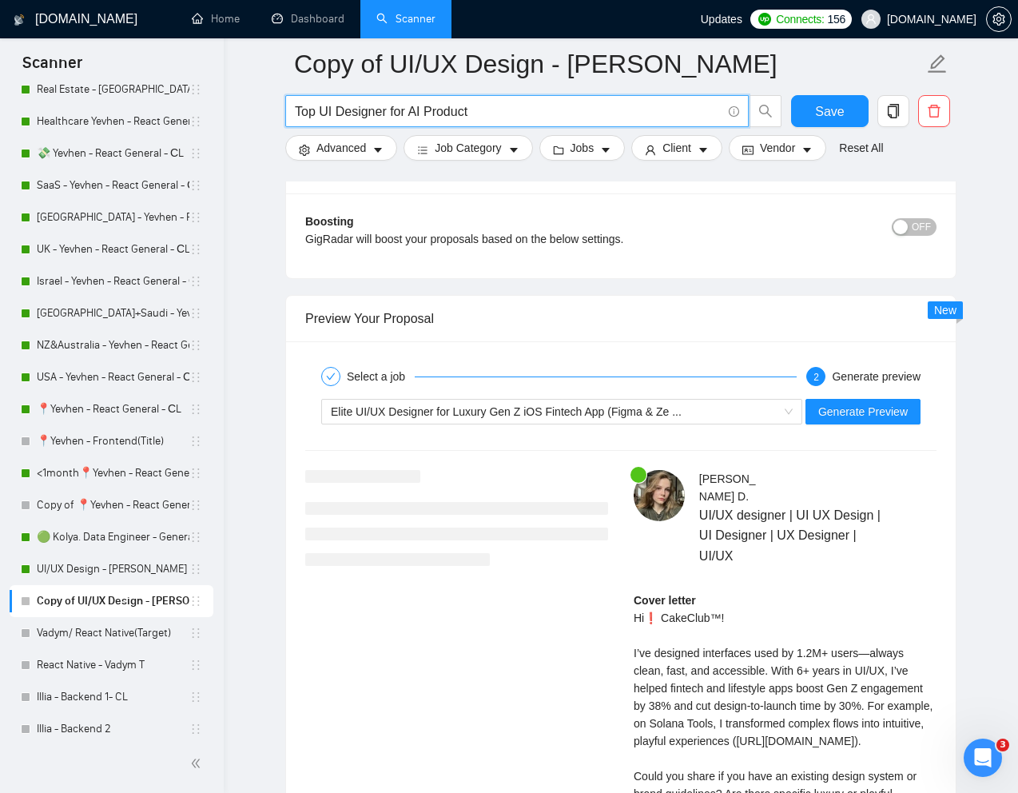
scroll to position [2951, 0]
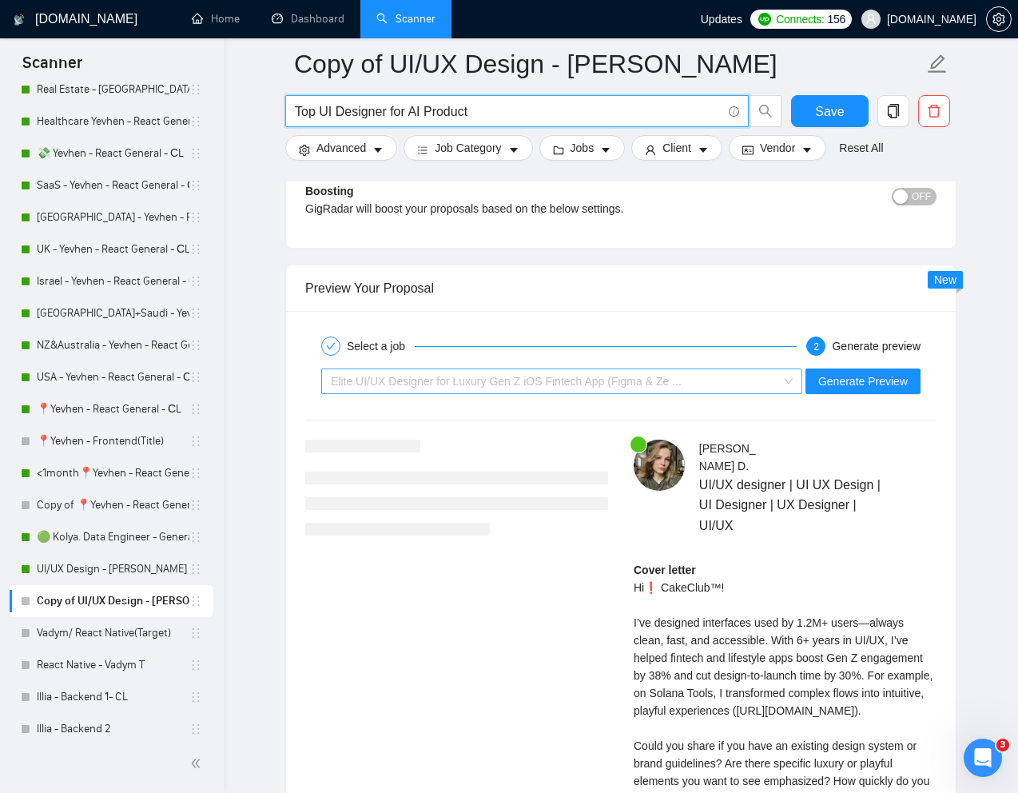
click at [485, 383] on span "Elite UI/UX Designer for Luxury Gen Z iOS Fintech App (Figma & Ze ..." at bounding box center [506, 381] width 351 height 13
type input "Top UI Designer for AI Product"
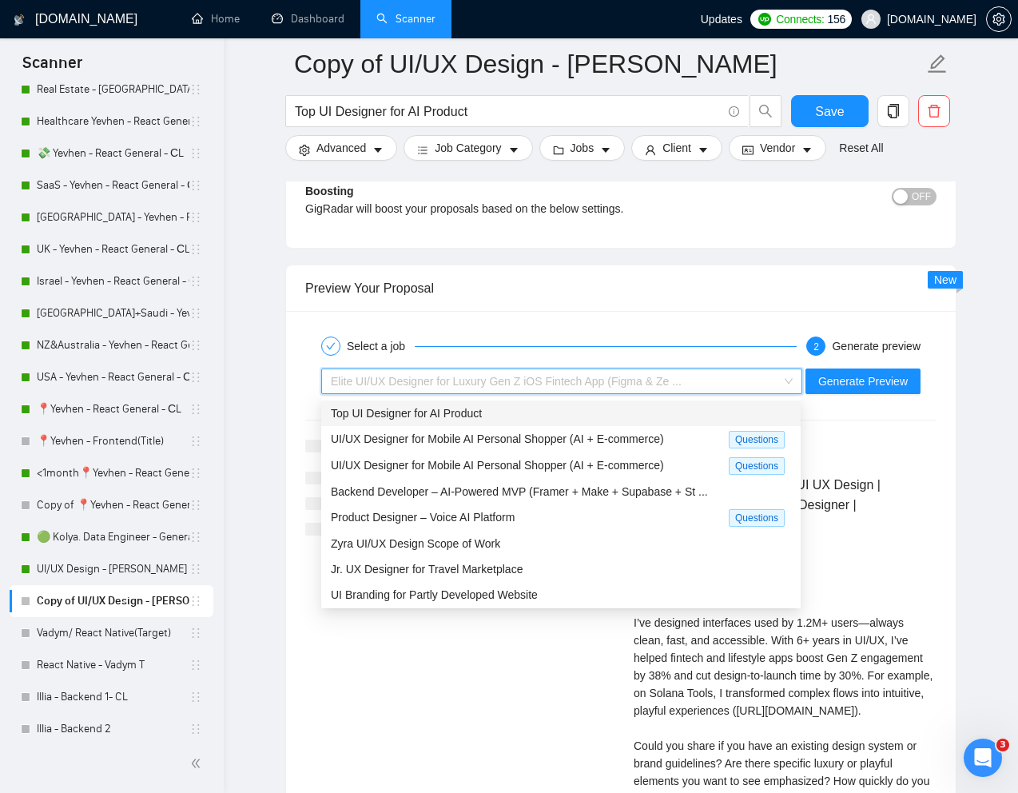
click at [434, 408] on span "Top UI Designer for AI Product" at bounding box center [406, 413] width 151 height 13
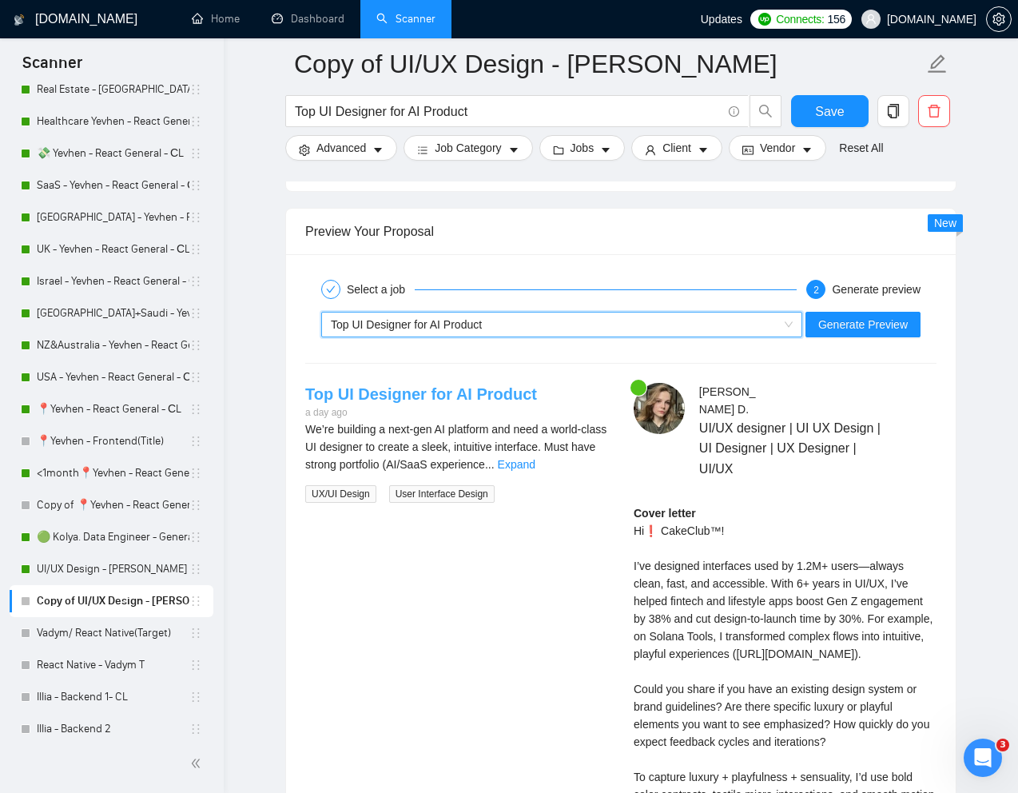
scroll to position [3051, 0]
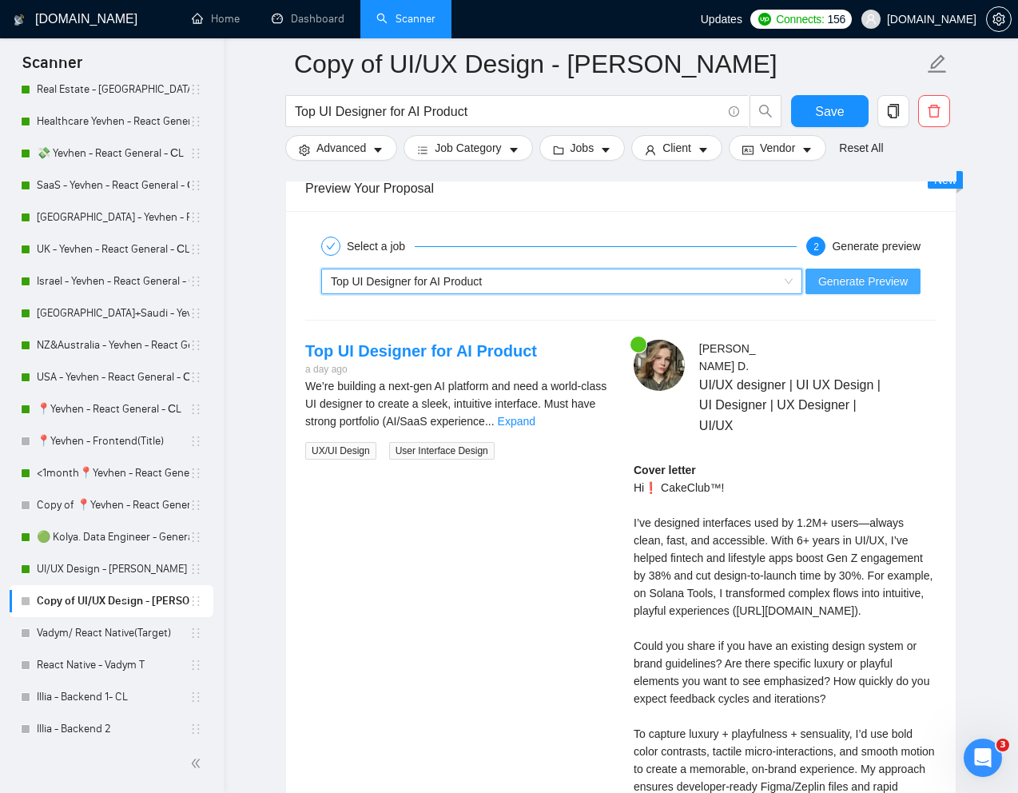
click at [847, 277] on span "Generate Preview" at bounding box center [864, 282] width 90 height 18
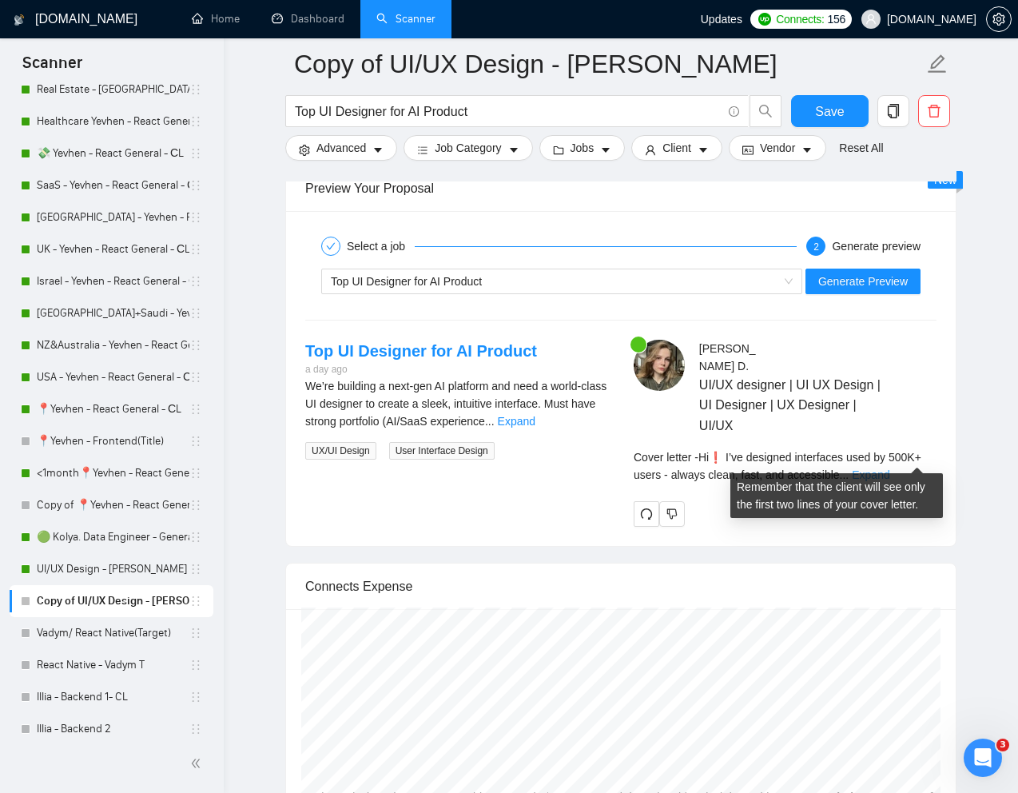
click at [890, 468] on link "Expand" at bounding box center [871, 474] width 38 height 13
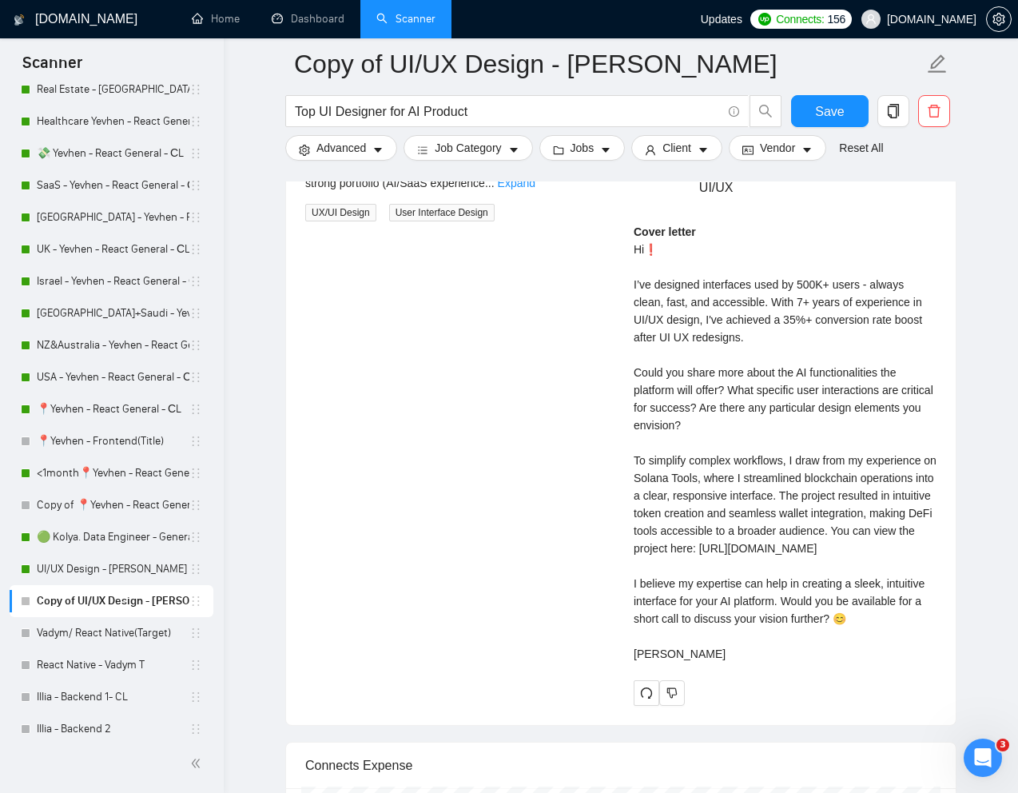
scroll to position [3280, 0]
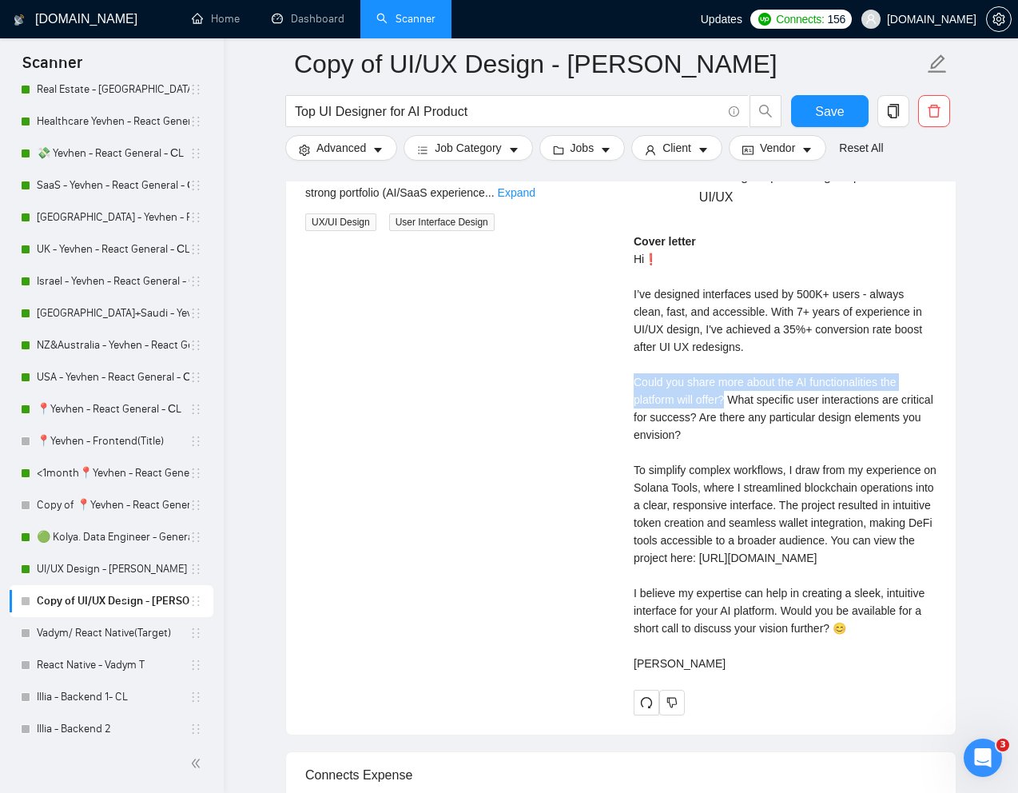
drag, startPoint x: 630, startPoint y: 364, endPoint x: 730, endPoint y: 378, distance: 100.8
click at [730, 378] on div "[PERSON_NAME] UI/UX designer | UI UX Design | UI Designer | UX Designer | UI/UX…" at bounding box center [785, 413] width 329 height 604
copy div "Could you share more about the AI functionalities the platform will offer?"
click at [691, 324] on div "Cover letter Hi❗ I’ve designed interfaces used by 500K+ users - always clean, f…" at bounding box center [785, 453] width 303 height 440
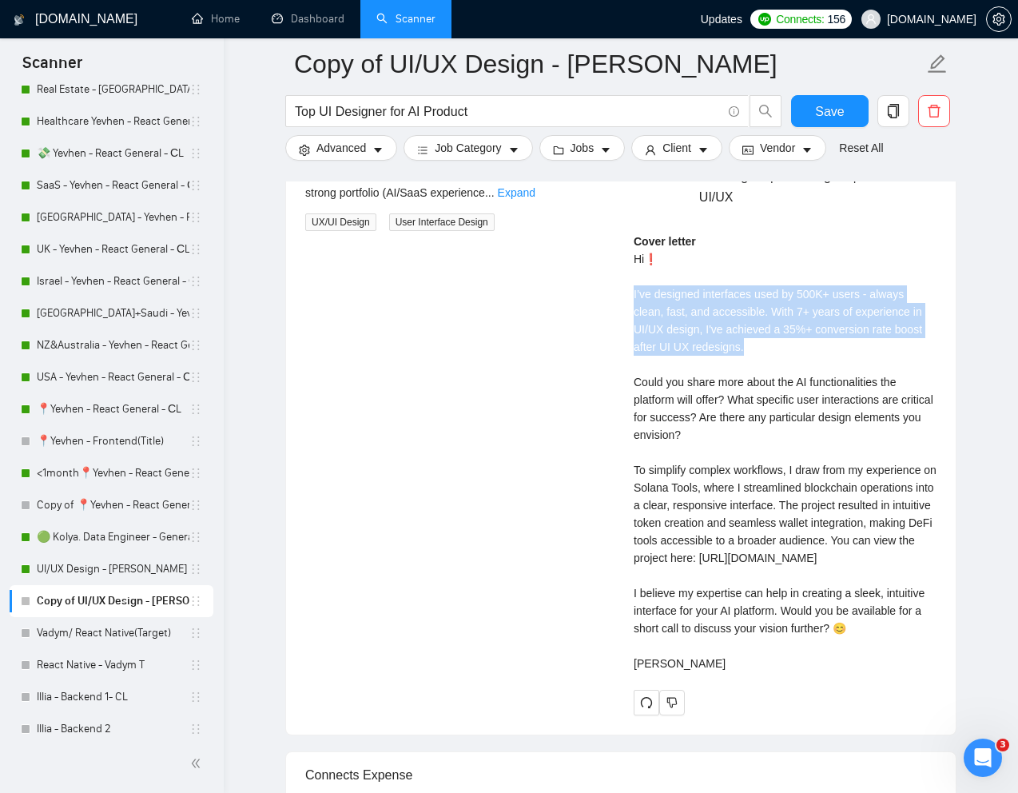
drag, startPoint x: 630, startPoint y: 273, endPoint x: 759, endPoint y: 335, distance: 143.4
click at [759, 335] on div "[PERSON_NAME] UI/UX designer | UI UX Design | UI Designer | UX Designer | UI/UX…" at bounding box center [785, 413] width 329 height 604
copy div "I’ve designed interfaces used by 500K+ users - always clean, fast, and accessib…"
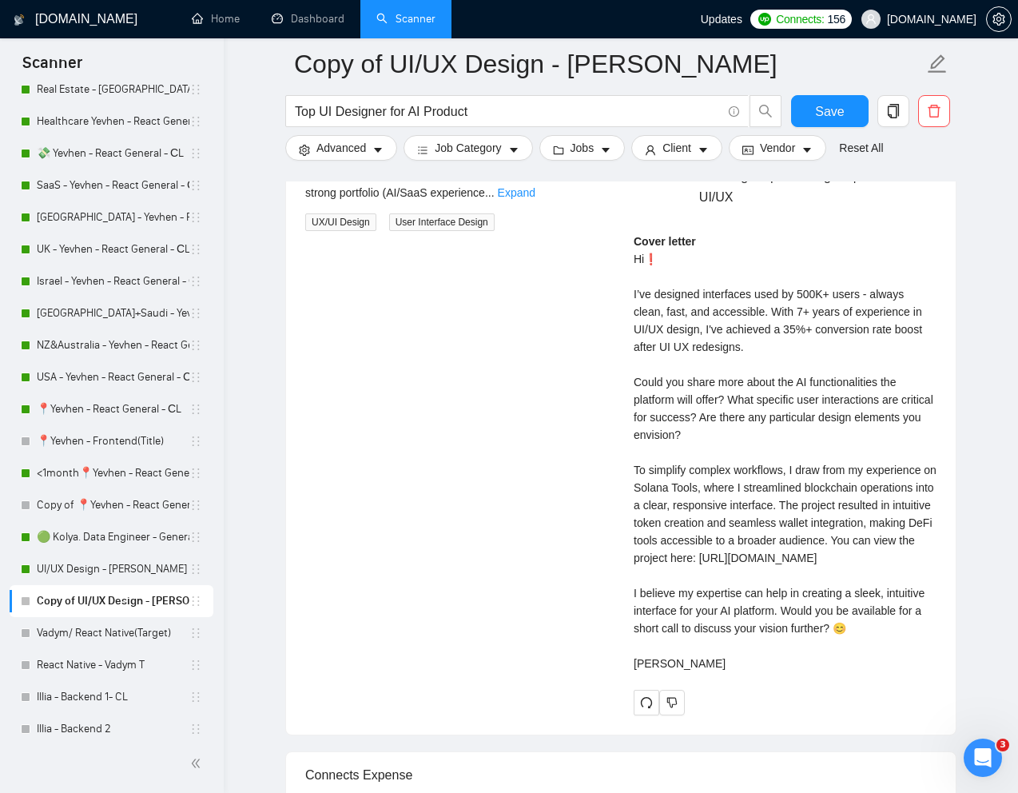
drag, startPoint x: 784, startPoint y: 627, endPoint x: 830, endPoint y: 643, distance: 48.0
click at [830, 643] on div "Cover letter Hi❗ I’ve designed interfaces used by 500K+ users - always clean, f…" at bounding box center [785, 453] width 303 height 440
drag, startPoint x: 840, startPoint y: 647, endPoint x: 792, endPoint y: 628, distance: 51.4
click at [792, 628] on div "Cover letter Hi❗ I’ve designed interfaces used by 500K+ users - always clean, f…" at bounding box center [785, 453] width 303 height 440
copy div "Would you be available for a short call to discuss your vision further?"
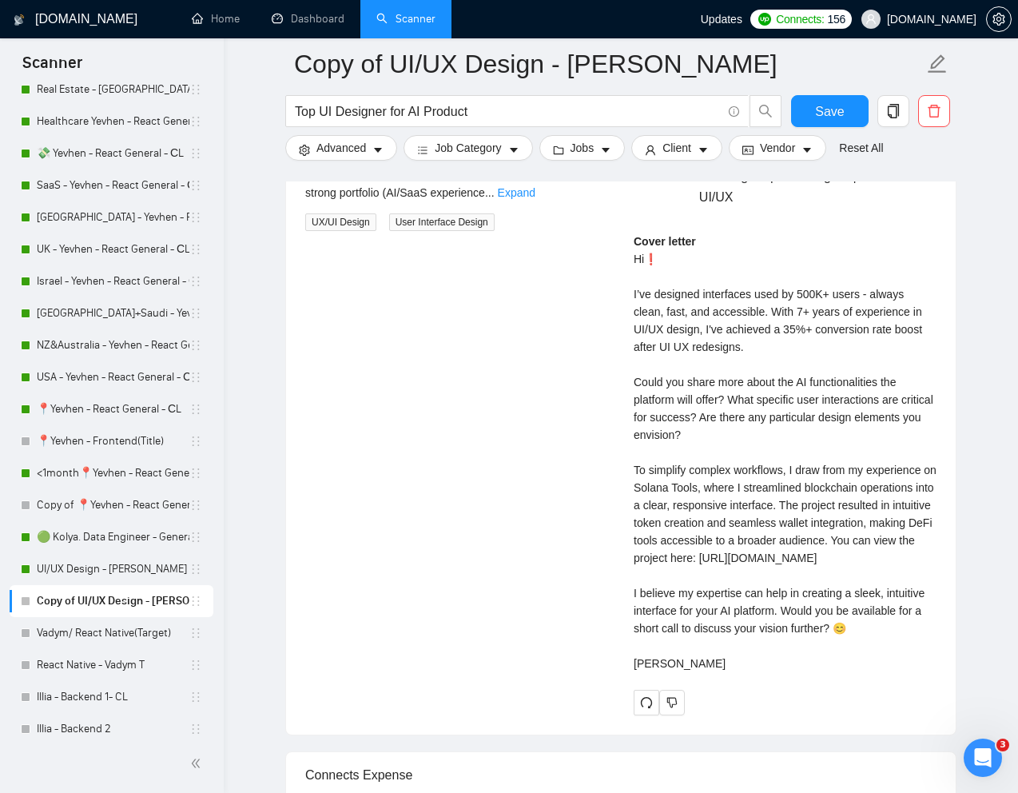
drag, startPoint x: 675, startPoint y: 699, endPoint x: 628, endPoint y: 686, distance: 49.1
click at [628, 686] on div "[PERSON_NAME] UI/UX designer | UI UX Design | UI Designer | UX Designer | UI/UX…" at bounding box center [785, 413] width 329 height 604
copy div "est, Mariana"
